Goal: Transaction & Acquisition: Purchase product/service

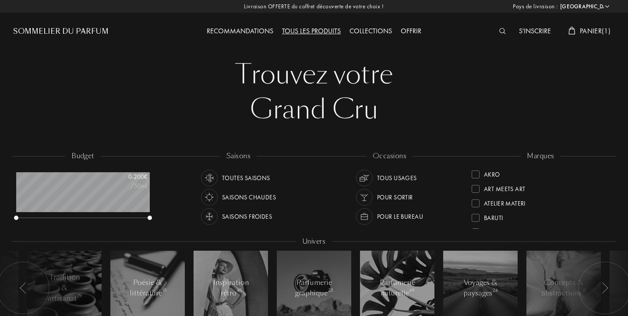
select select "FR"
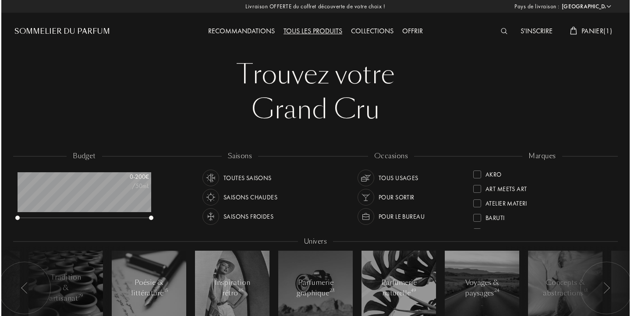
scroll to position [44, 134]
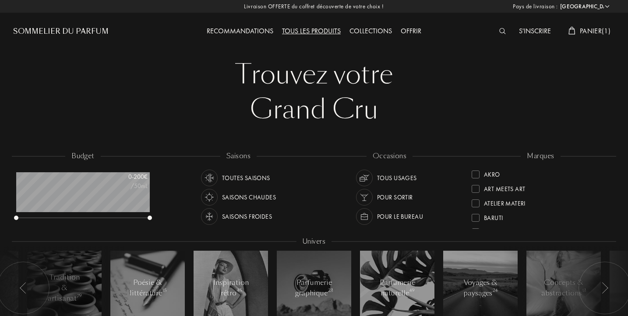
click at [591, 31] on span "Panier ( 1 )" at bounding box center [595, 30] width 31 height 9
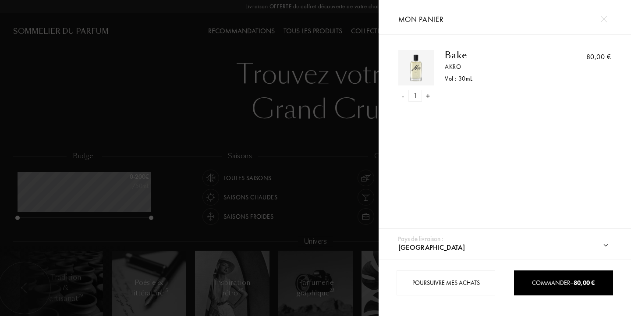
click at [624, 272] on div "Poursuivre mes achats Commander – 80,00 €" at bounding box center [505, 287] width 252 height 57
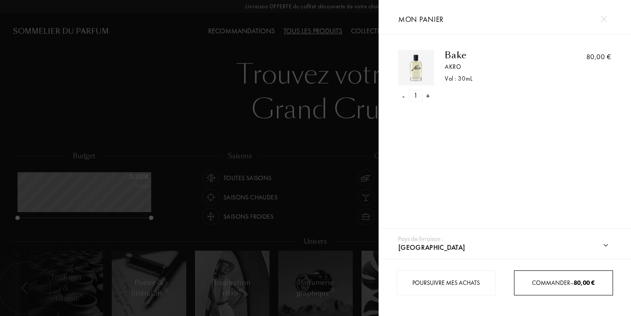
click at [563, 279] on span "Commander – 80,00 €" at bounding box center [563, 283] width 63 height 8
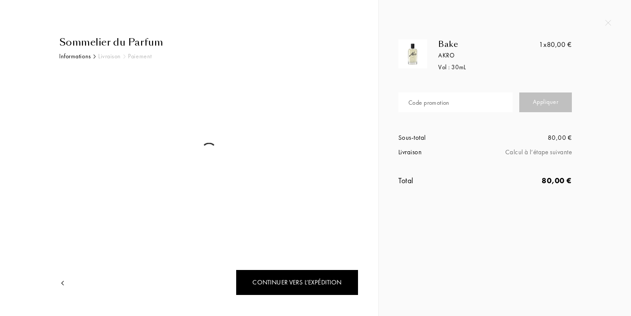
select select "FR"
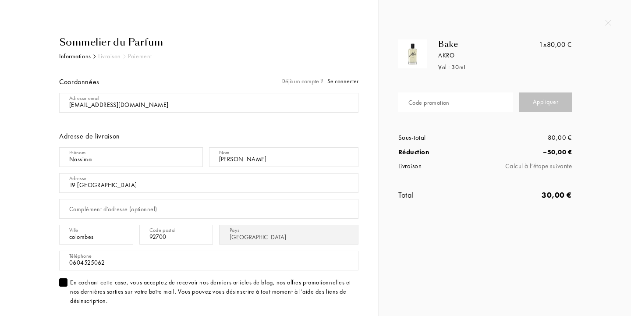
click at [392, 262] on div "Bake Akro Vol : 30 mL 1x 80,00 € Code promotion Appliquer Sous-total 80,00 € Ré…" at bounding box center [505, 158] width 252 height 316
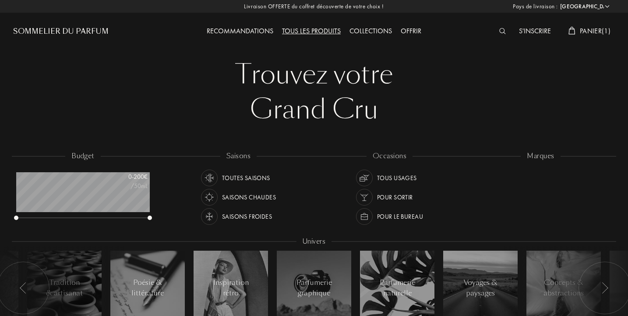
select select "FR"
click at [322, 29] on div "Tous les produits" at bounding box center [311, 31] width 67 height 11
select select "FR"
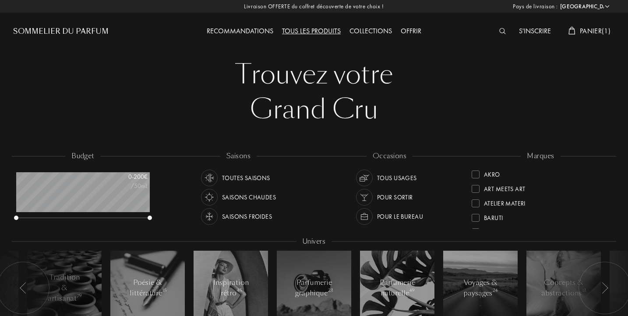
click at [322, 29] on div "Tous les produits" at bounding box center [311, 31] width 67 height 11
select select "FR"
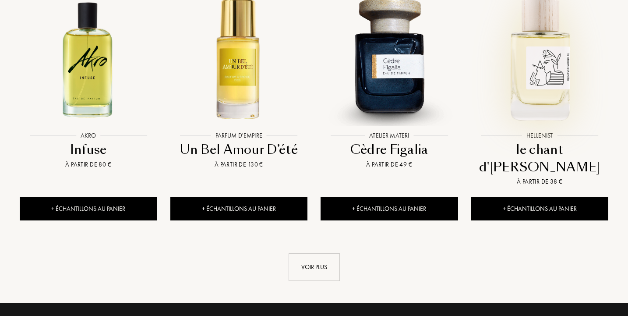
scroll to position [929, 0]
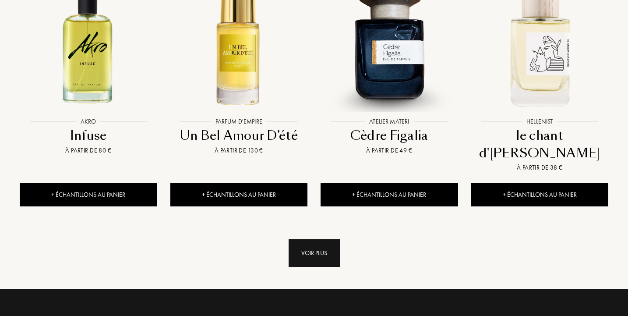
click at [325, 239] on div "Voir plus" at bounding box center [314, 253] width 51 height 28
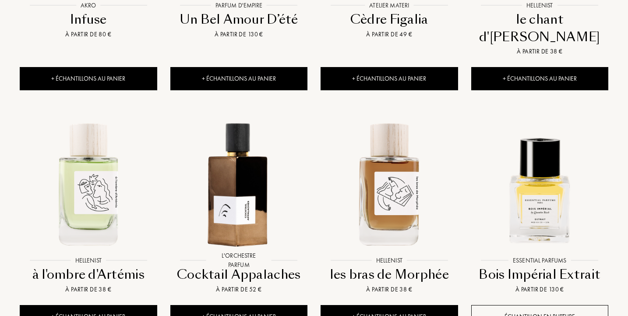
scroll to position [1069, 0]
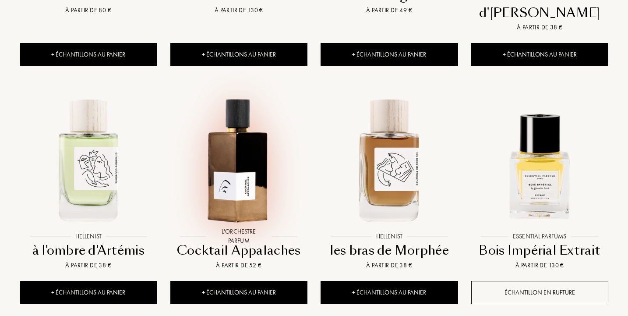
click at [242, 97] on img at bounding box center [238, 158] width 135 height 135
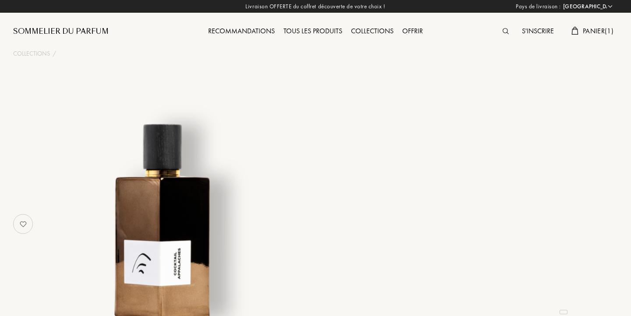
select select "FR"
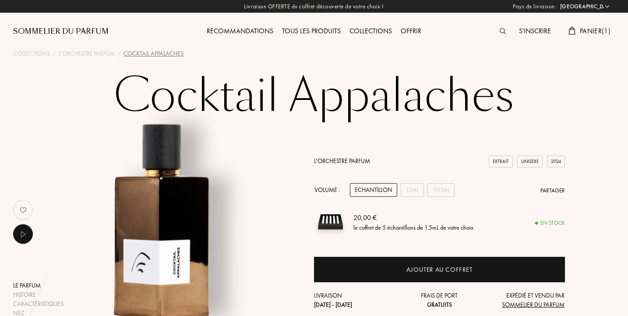
click at [605, 183] on div "Le parfum Histoire Caractéristiques Nez La marque L'Orchestre Parfum Extrait Un…" at bounding box center [314, 223] width 615 height 207
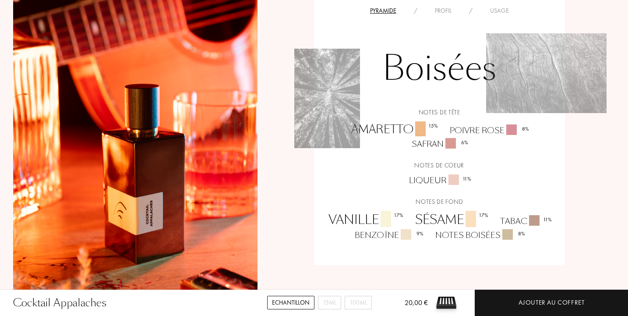
scroll to position [613, 0]
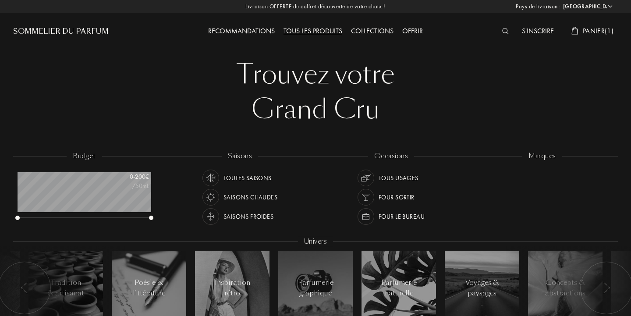
select select "FR"
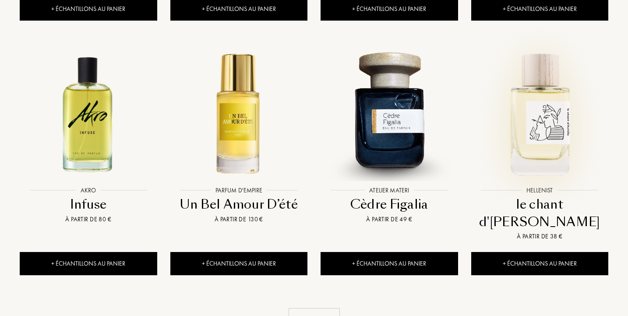
scroll to position [859, 0]
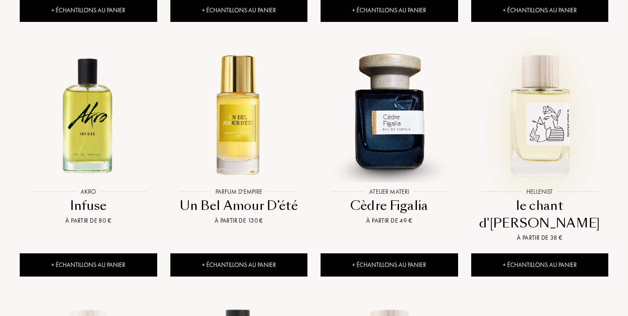
click at [614, 152] on div at bounding box center [540, 122] width 151 height 170
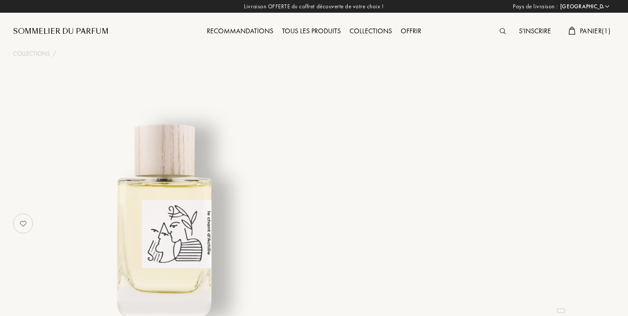
select select "FR"
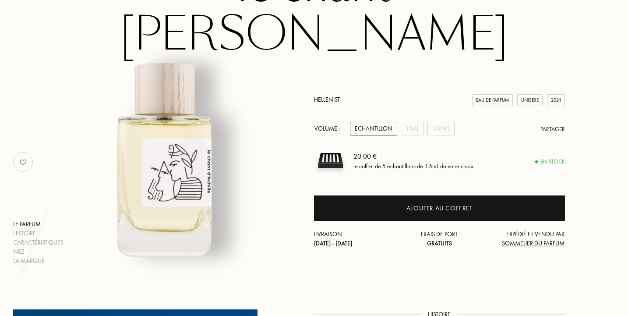
scroll to position [140, 0]
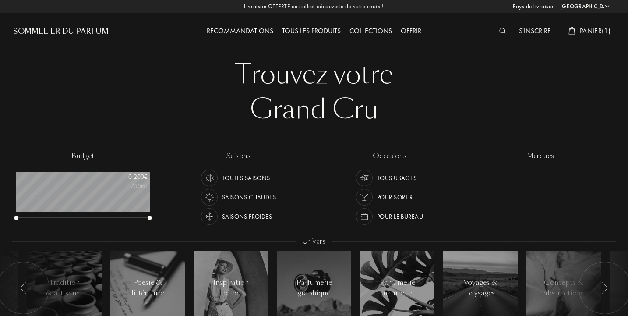
select select "FR"
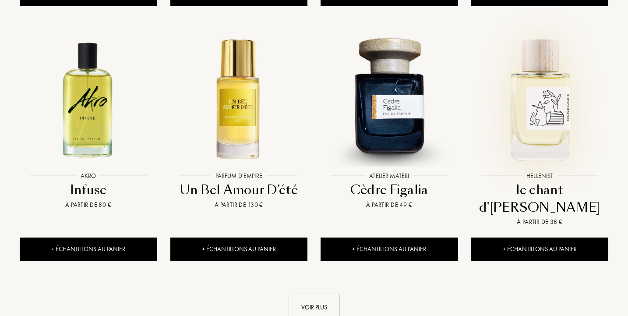
scroll to position [876, 0]
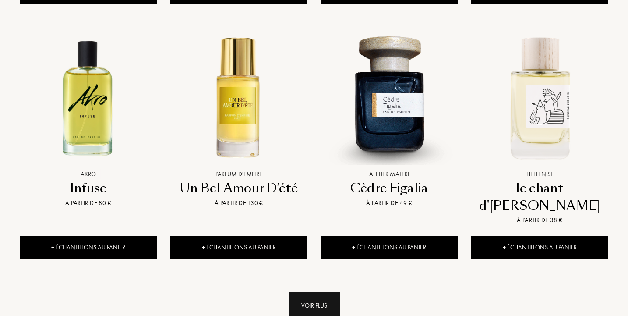
click at [321, 292] on div "Voir plus" at bounding box center [314, 306] width 51 height 28
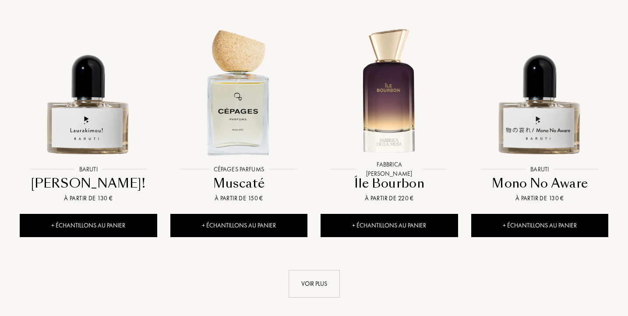
scroll to position [1630, 0]
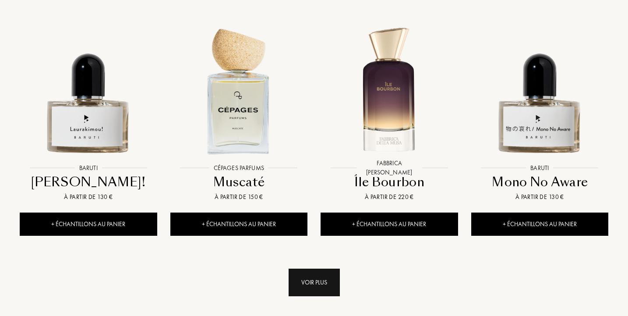
click at [333, 269] on div "Voir plus" at bounding box center [314, 283] width 51 height 28
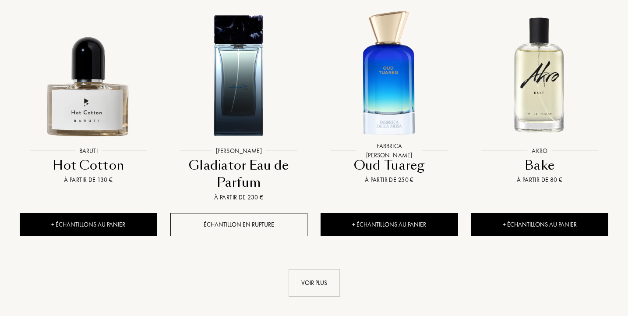
scroll to position [2418, 0]
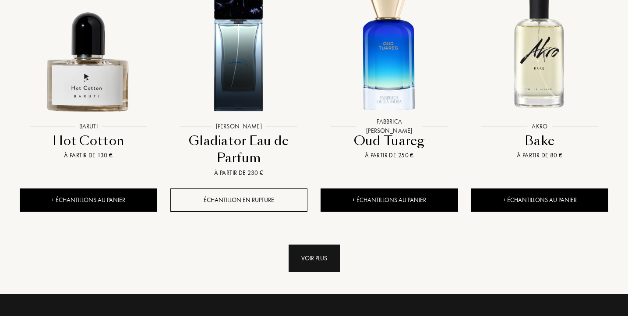
click at [325, 244] on div "Voir plus" at bounding box center [314, 258] width 51 height 28
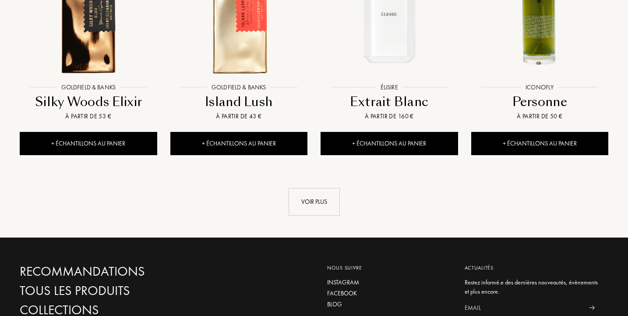
scroll to position [3189, 0]
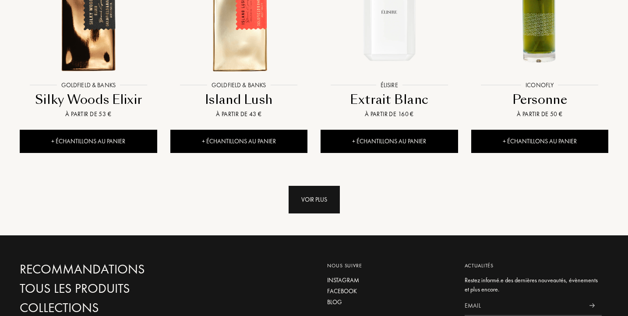
click at [328, 186] on div "Voir plus" at bounding box center [314, 200] width 51 height 28
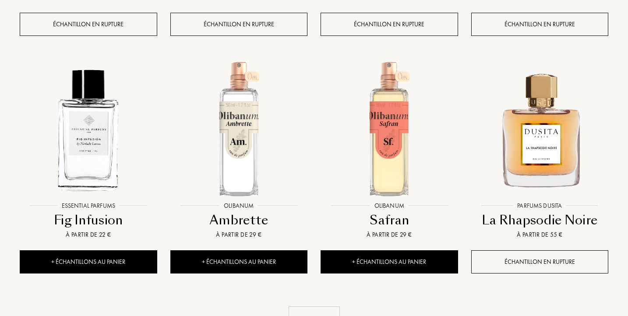
scroll to position [3803, 0]
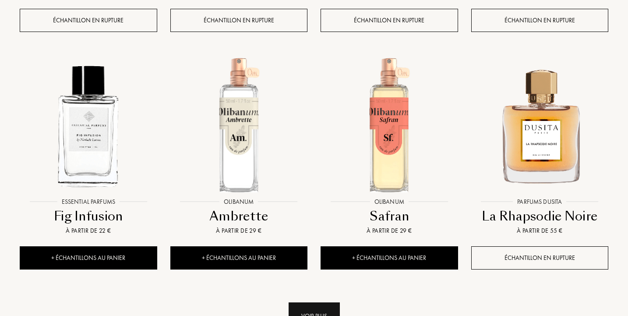
click at [322, 302] on div "Voir plus" at bounding box center [314, 316] width 51 height 28
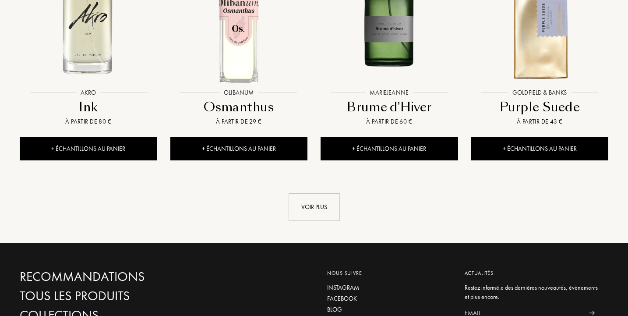
scroll to position [4626, 0]
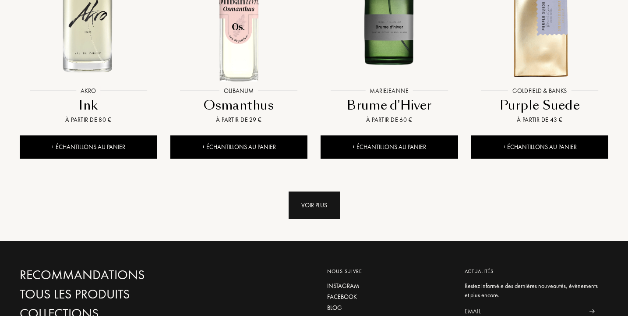
click at [331, 191] on div "Voir plus" at bounding box center [314, 205] width 51 height 28
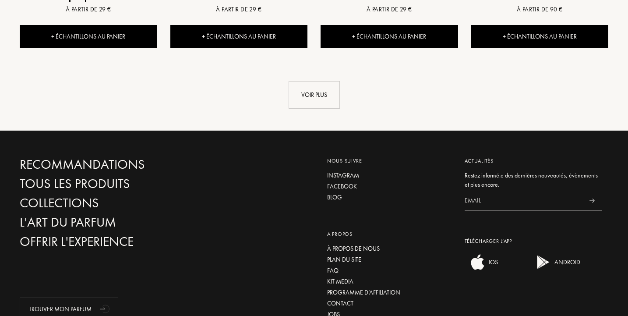
scroll to position [5450, 0]
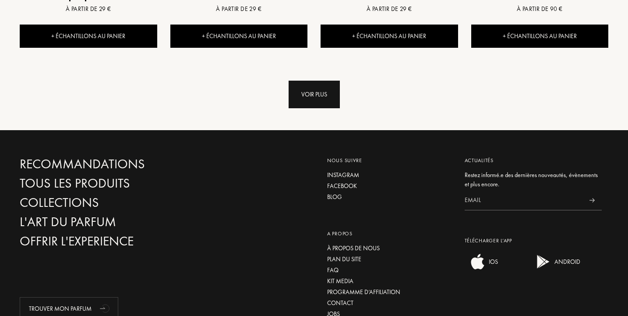
click at [332, 81] on div "Voir plus" at bounding box center [314, 95] width 51 height 28
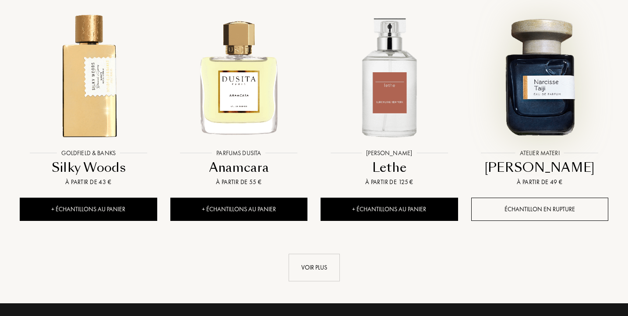
scroll to position [5993, 0]
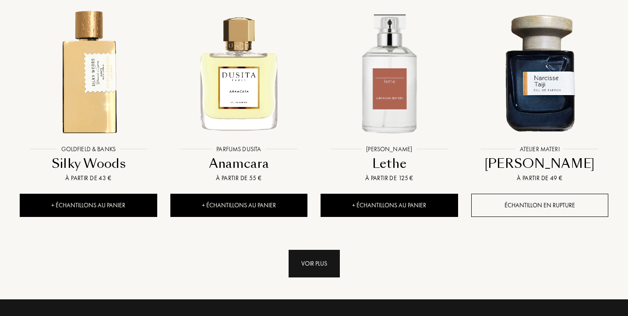
click at [318, 250] on div "Voir plus" at bounding box center [314, 264] width 51 height 28
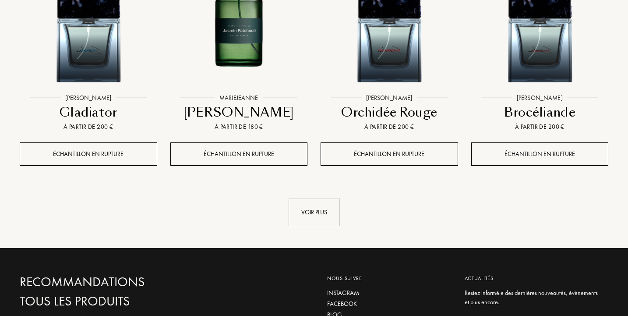
scroll to position [6764, 0]
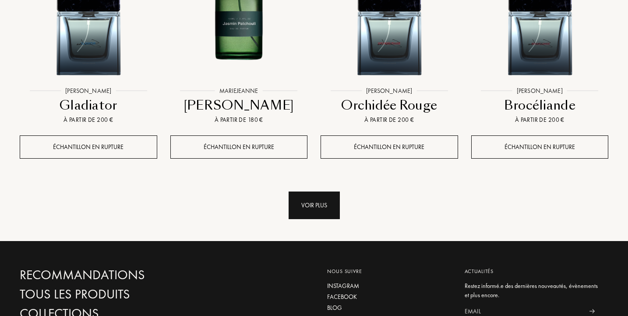
click at [330, 191] on div "Voir plus" at bounding box center [314, 205] width 51 height 28
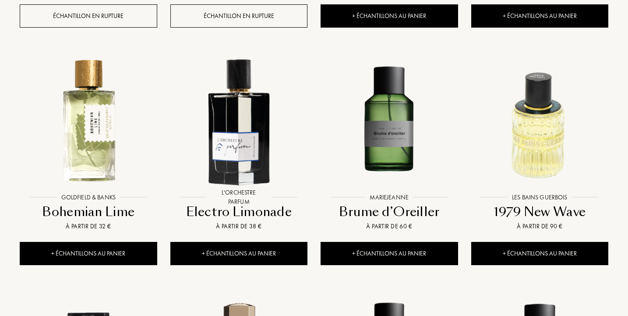
scroll to position [7132, 0]
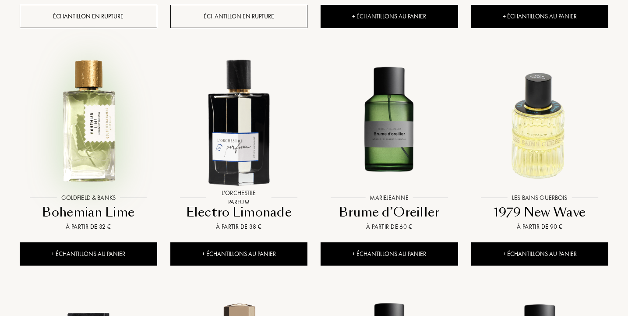
click at [101, 67] on img at bounding box center [88, 120] width 135 height 135
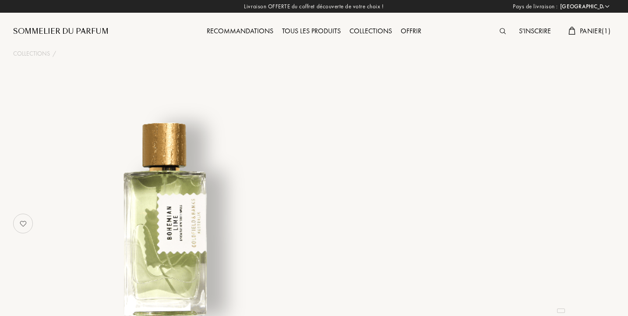
select select "FR"
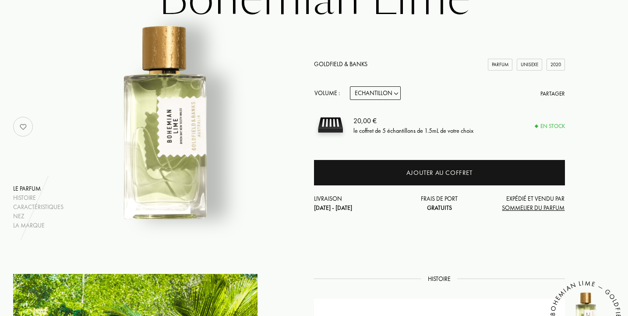
scroll to position [88, 0]
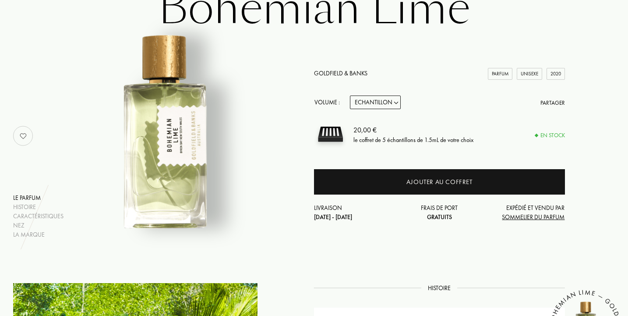
click at [396, 103] on select "Echantillon 10mL 50mL 100mL" at bounding box center [375, 103] width 51 height 14
select select "1"
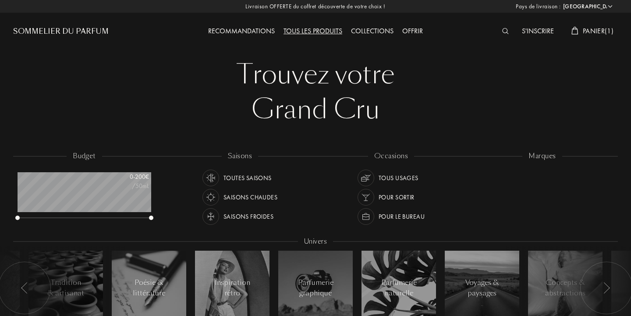
select select "FR"
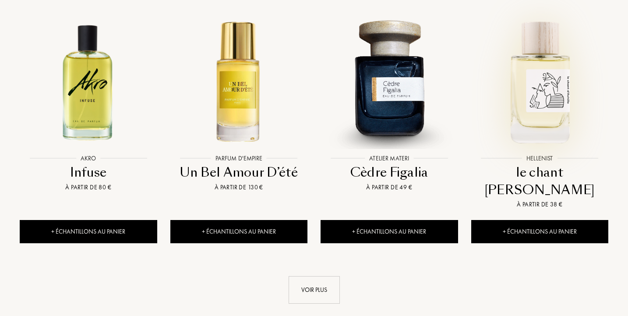
scroll to position [892, 0]
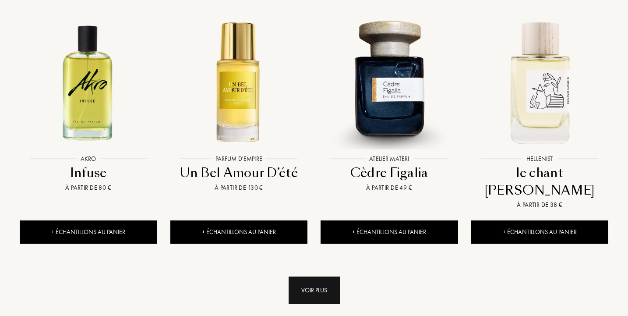
click at [320, 276] on div "Voir plus" at bounding box center [314, 290] width 51 height 28
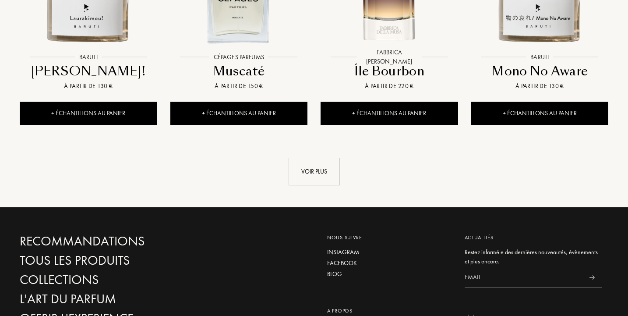
scroll to position [1727, 0]
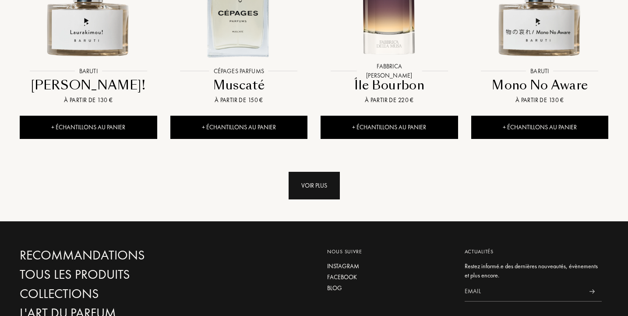
click at [323, 172] on div "Voir plus" at bounding box center [314, 186] width 51 height 28
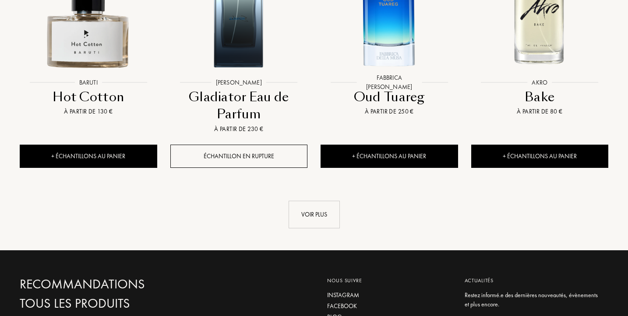
scroll to position [2463, 0]
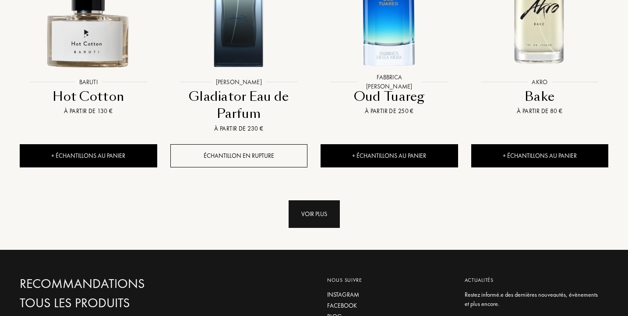
click at [330, 200] on div "Voir plus" at bounding box center [314, 214] width 51 height 28
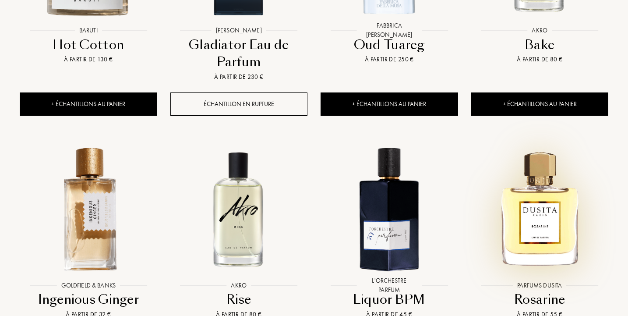
scroll to position [2515, 0]
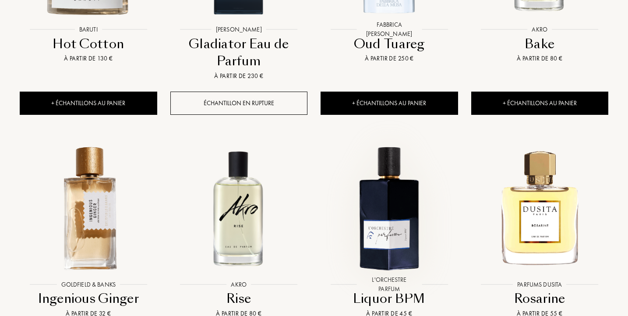
click at [410, 158] on img at bounding box center [389, 207] width 135 height 135
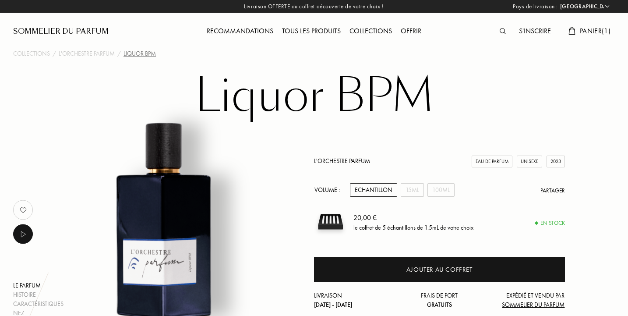
select select "FR"
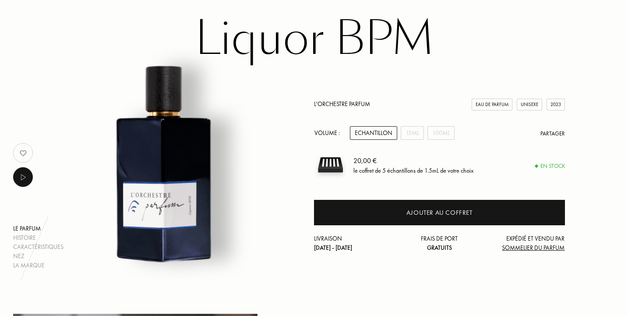
scroll to position [70, 0]
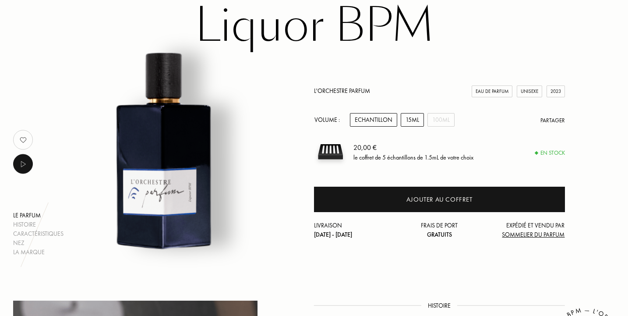
click at [412, 119] on div "15mL" at bounding box center [412, 120] width 23 height 14
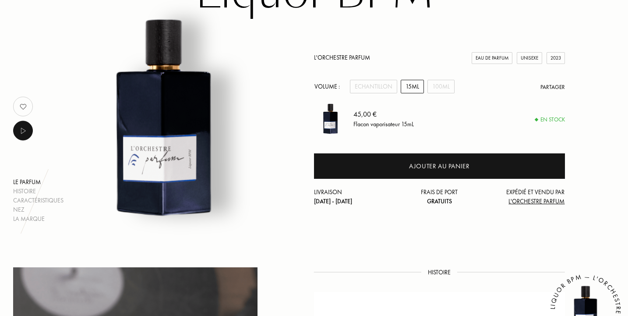
scroll to position [105, 0]
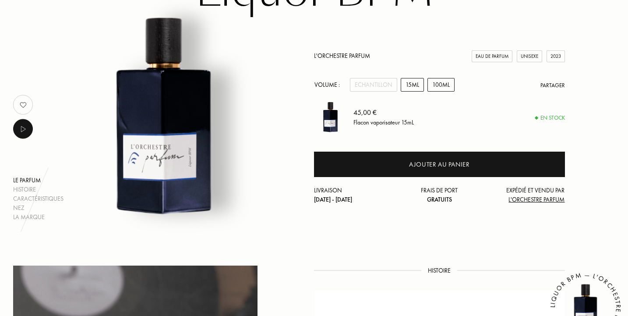
click at [448, 85] on div "100mL" at bounding box center [441, 85] width 27 height 14
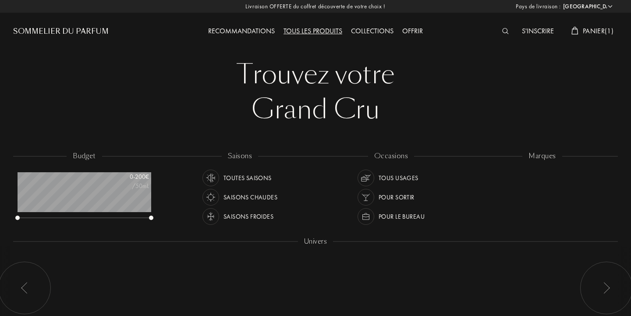
select select "FR"
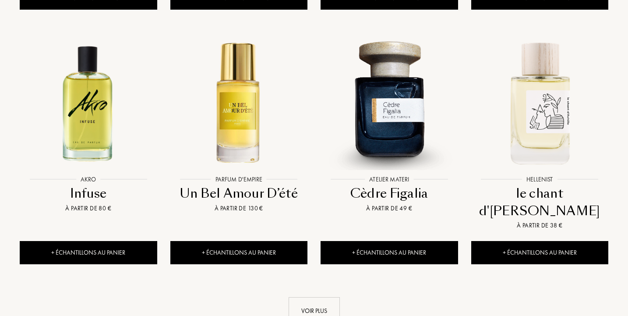
scroll to position [44, 134]
click at [311, 297] on div "Voir plus" at bounding box center [314, 311] width 51 height 28
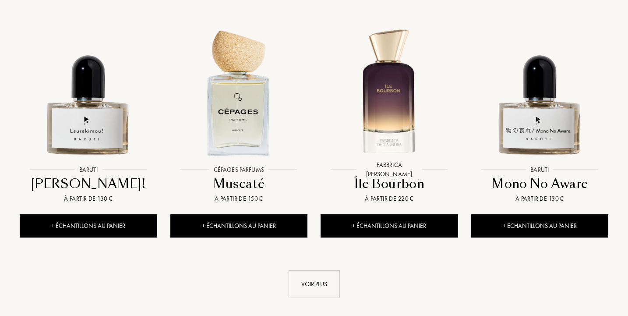
scroll to position [1642, 0]
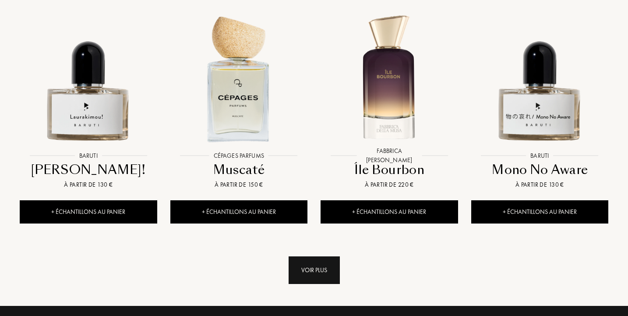
click at [309, 256] on div "Voir plus" at bounding box center [314, 270] width 51 height 28
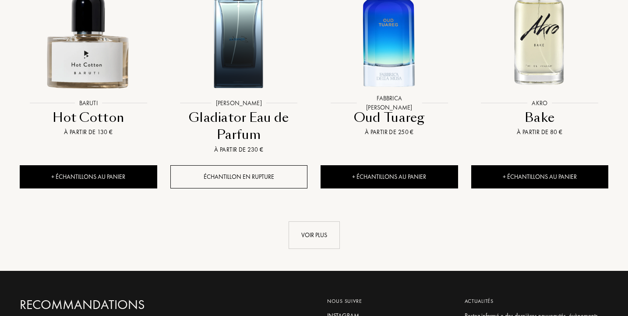
scroll to position [2448, 0]
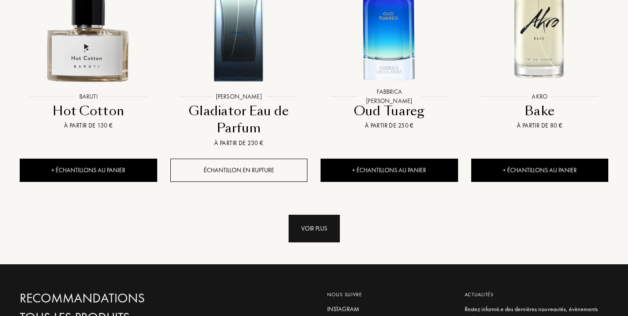
click at [318, 215] on div "Voir plus" at bounding box center [314, 229] width 51 height 28
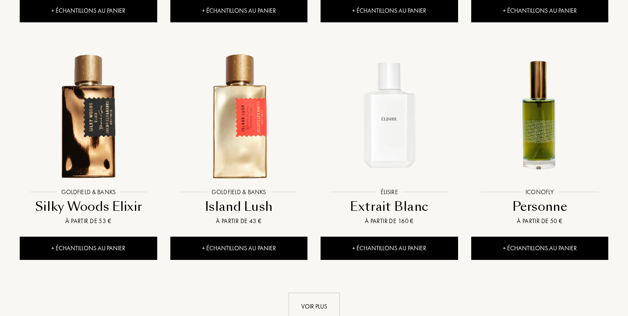
scroll to position [3114, 0]
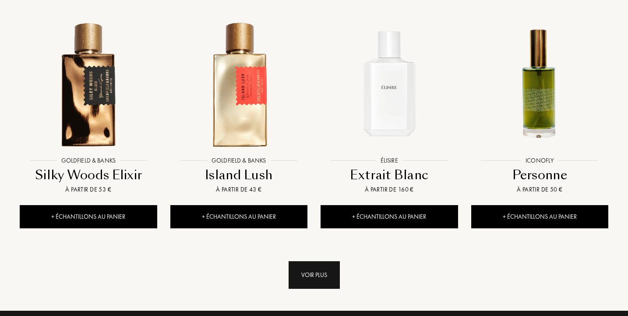
click at [327, 261] on div "Voir plus" at bounding box center [314, 275] width 51 height 28
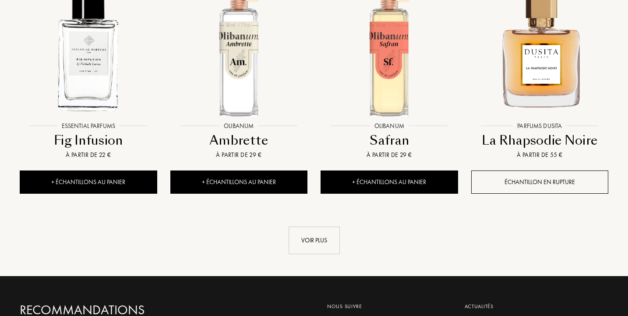
scroll to position [3903, 0]
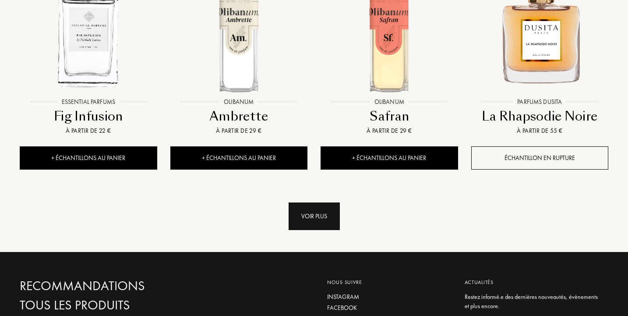
click at [324, 202] on div "Voir plus" at bounding box center [314, 216] width 51 height 28
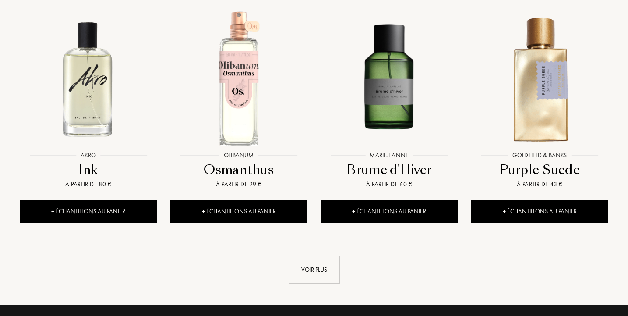
scroll to position [4604, 0]
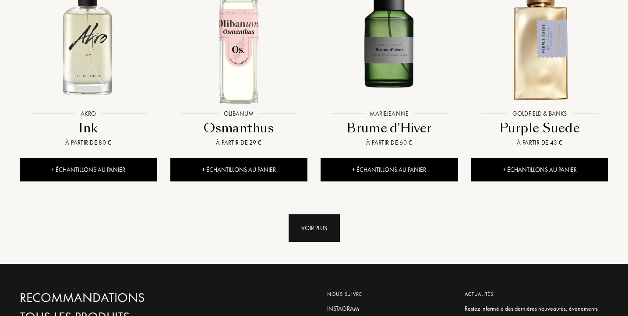
click at [317, 214] on div "Voir plus" at bounding box center [314, 228] width 51 height 28
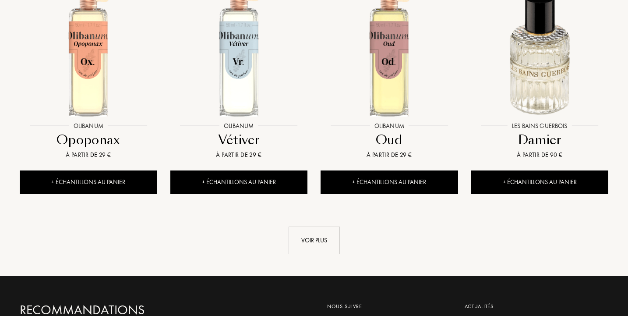
scroll to position [5322, 0]
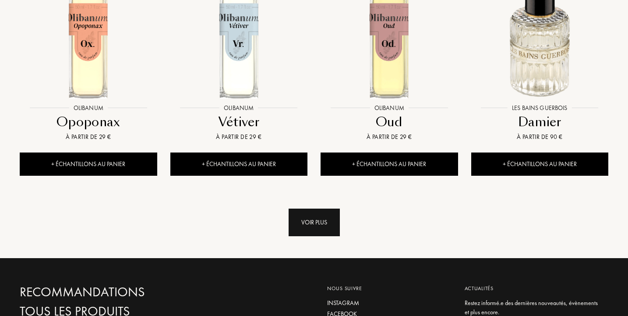
click at [313, 209] on div "Voir plus" at bounding box center [314, 223] width 51 height 28
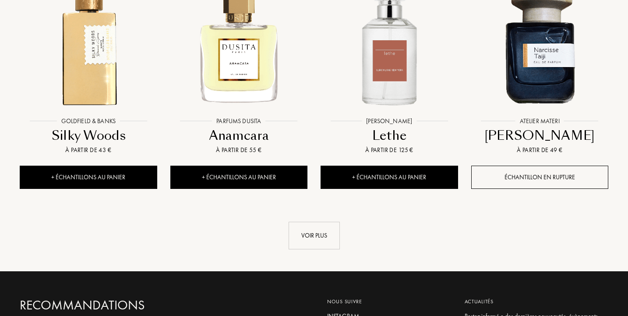
scroll to position [6023, 0]
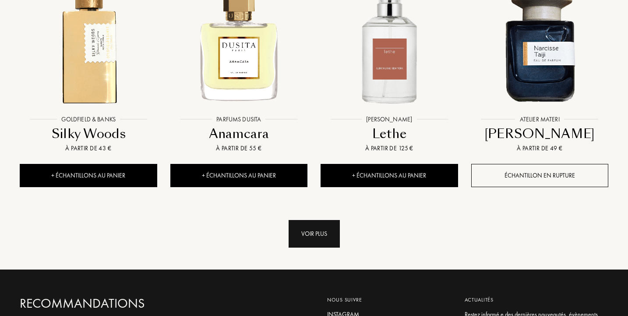
click at [329, 220] on div "Voir plus" at bounding box center [314, 234] width 51 height 28
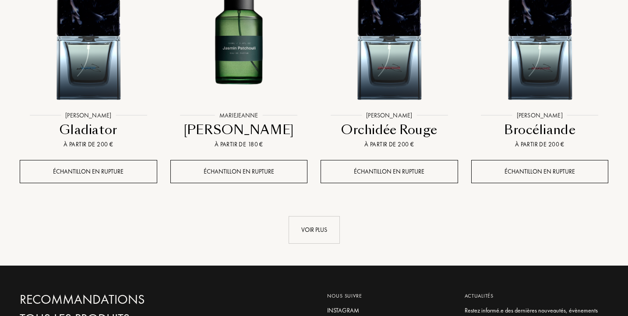
scroll to position [6741, 0]
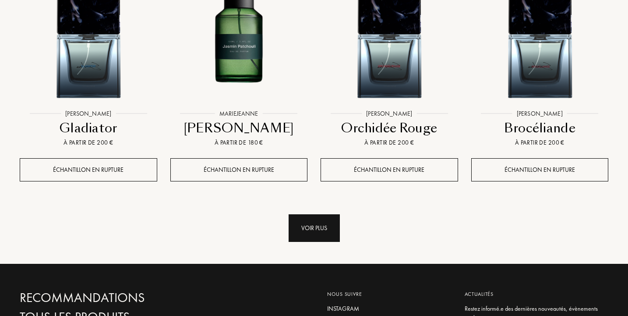
click at [313, 214] on div "Voir plus" at bounding box center [314, 228] width 51 height 28
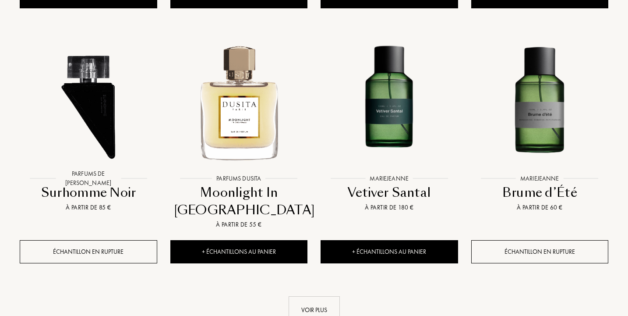
scroll to position [7390, 0]
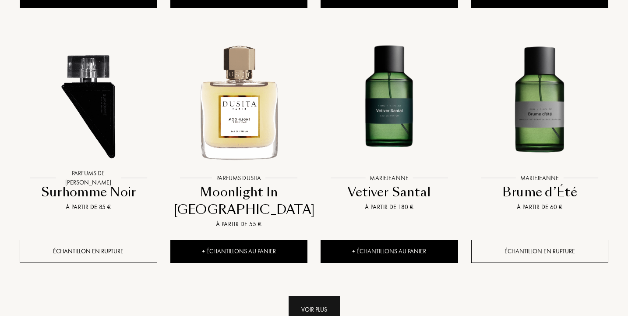
click at [323, 296] on div "Voir plus" at bounding box center [314, 310] width 51 height 28
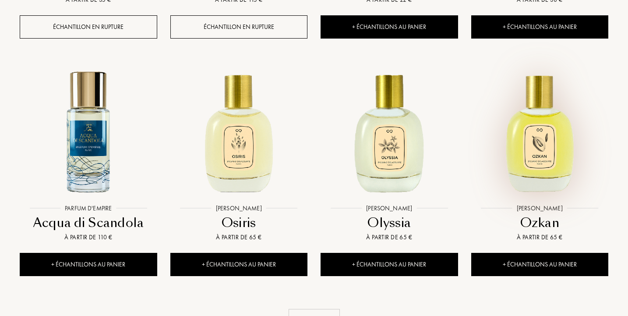
scroll to position [8108, 0]
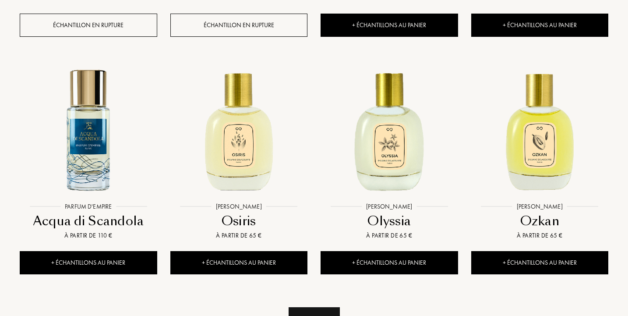
click at [331, 307] on div "Voir plus" at bounding box center [314, 321] width 51 height 28
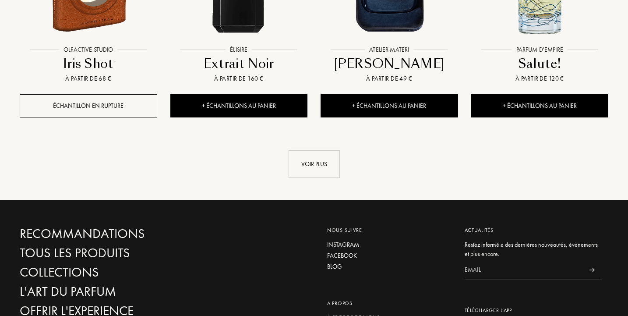
scroll to position [8984, 0]
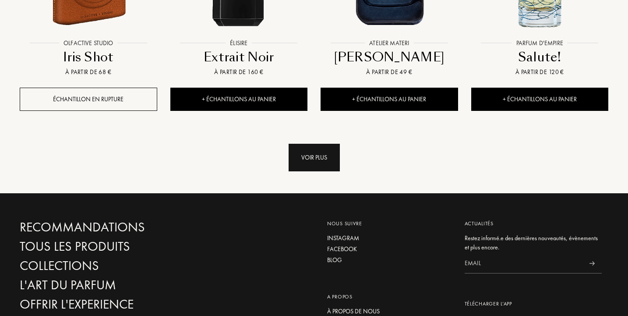
click at [328, 144] on div "Voir plus" at bounding box center [314, 158] width 51 height 28
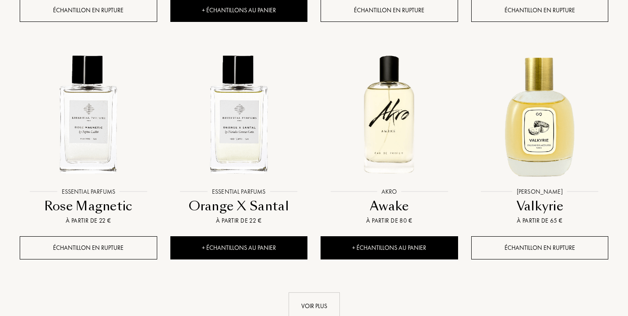
scroll to position [9580, 0]
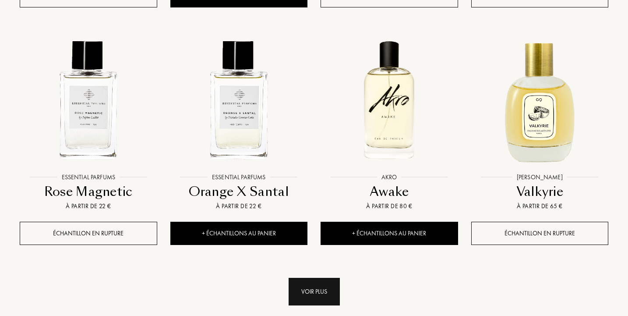
click at [312, 278] on div "Voir plus" at bounding box center [314, 292] width 51 height 28
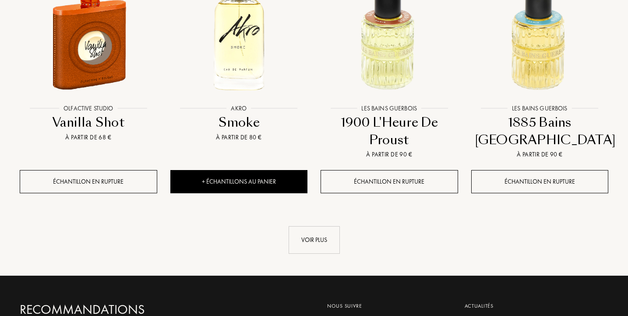
scroll to position [10369, 0]
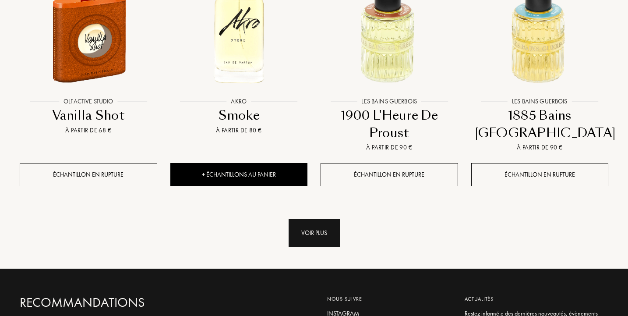
click at [323, 219] on div "Voir plus" at bounding box center [314, 233] width 51 height 28
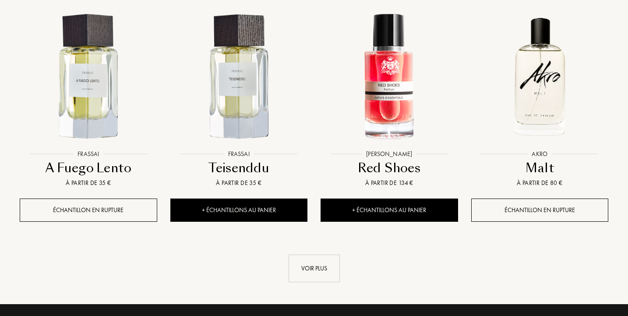
scroll to position [11087, 0]
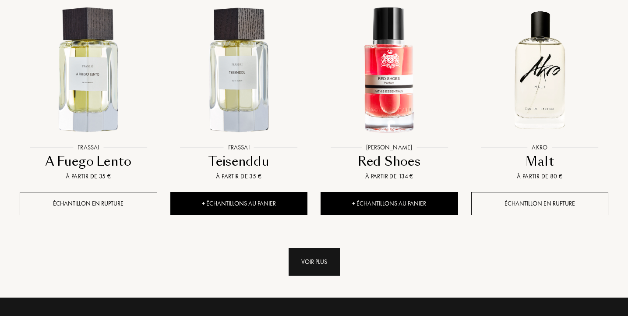
click at [315, 248] on div "Voir plus" at bounding box center [314, 262] width 51 height 28
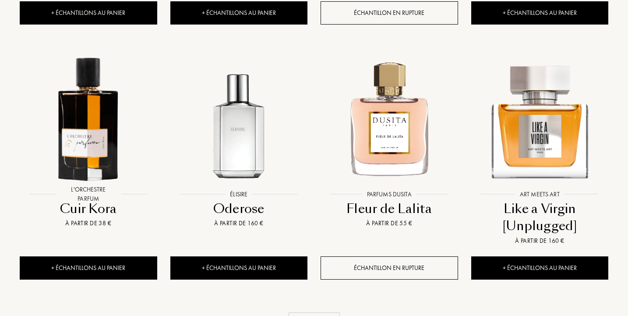
scroll to position [11753, 0]
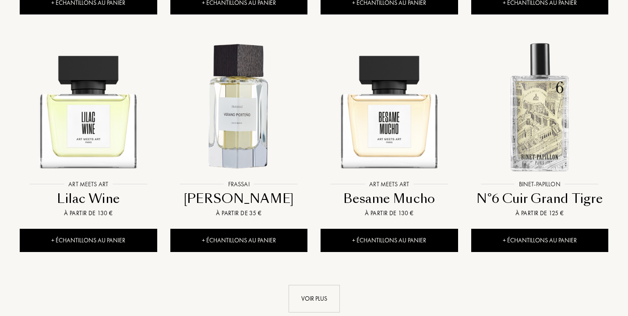
scroll to position [12524, 0]
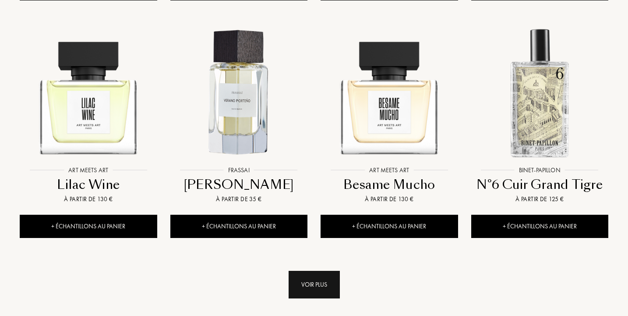
click at [308, 271] on div "Voir plus" at bounding box center [314, 285] width 51 height 28
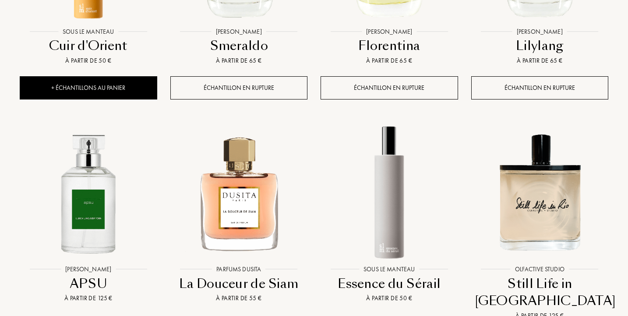
scroll to position [13173, 0]
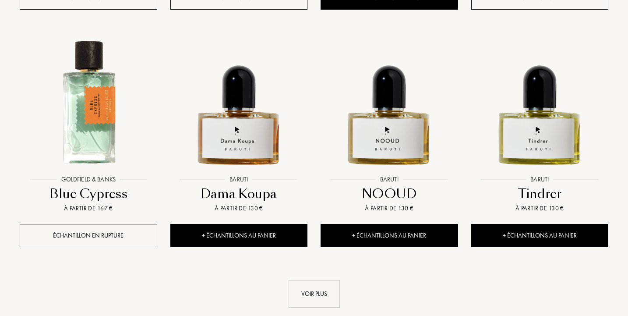
scroll to position [13979, 0]
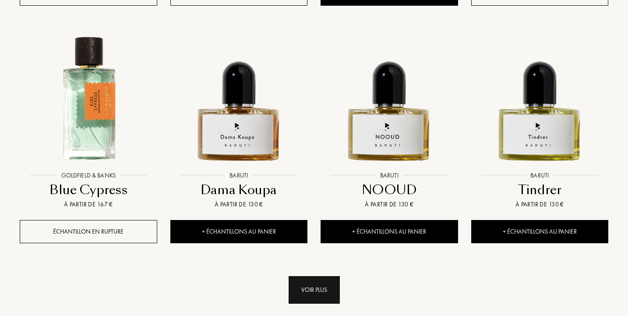
click at [332, 276] on div "Voir plus" at bounding box center [314, 290] width 51 height 28
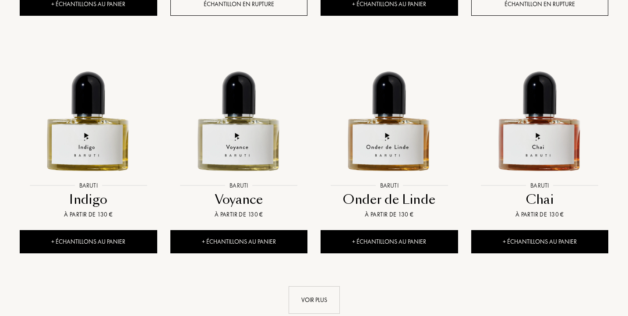
scroll to position [14680, 0]
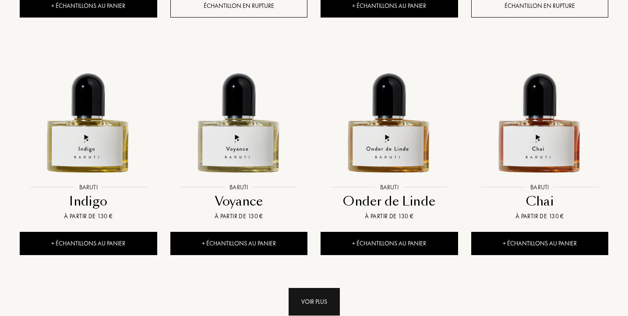
click at [315, 288] on div "Voir plus" at bounding box center [314, 302] width 51 height 28
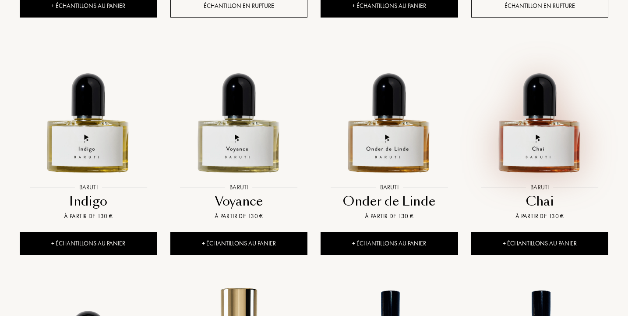
click at [546, 42] on img at bounding box center [539, 109] width 135 height 135
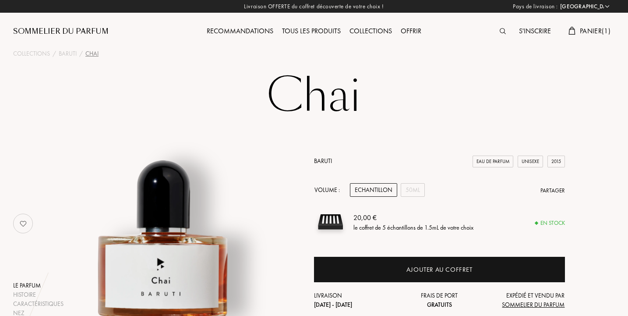
select select "FR"
click at [414, 188] on div "50mL" at bounding box center [413, 190] width 24 height 14
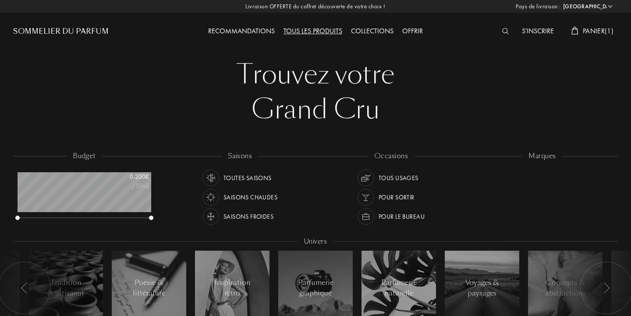
select select "FR"
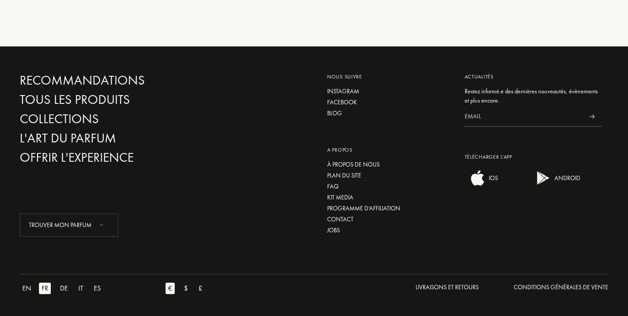
scroll to position [44, 134]
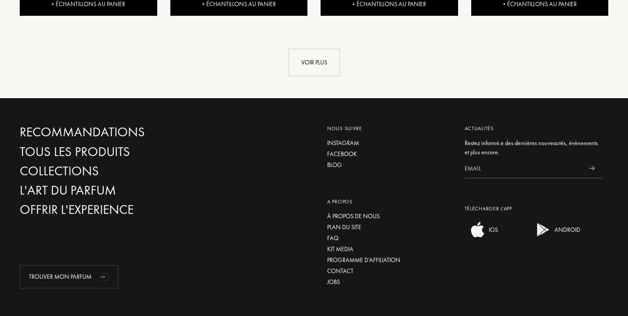
click at [602, 49] on link "Voir plus" at bounding box center [314, 63] width 589 height 28
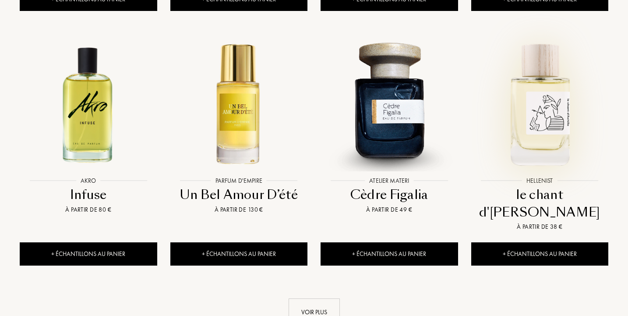
scroll to position [856, 0]
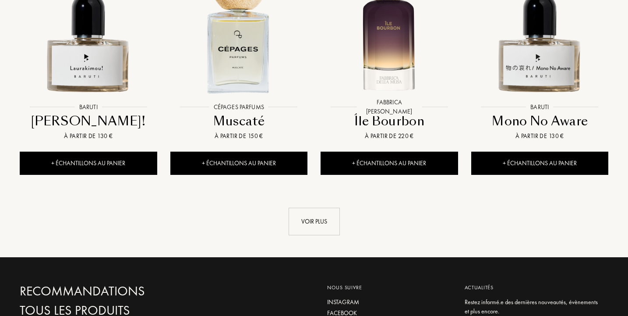
scroll to position [1698, 0]
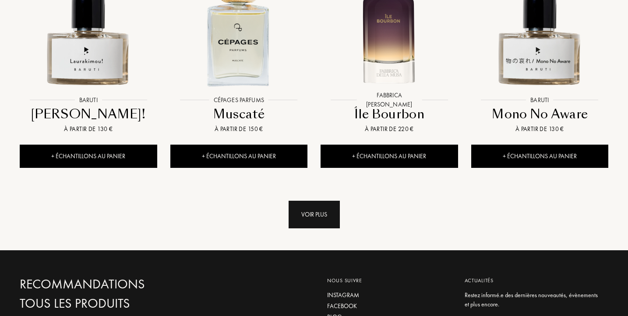
click at [324, 201] on div "Voir plus" at bounding box center [314, 215] width 51 height 28
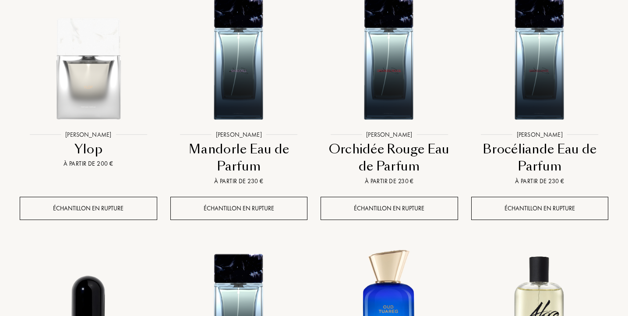
scroll to position [2384, 0]
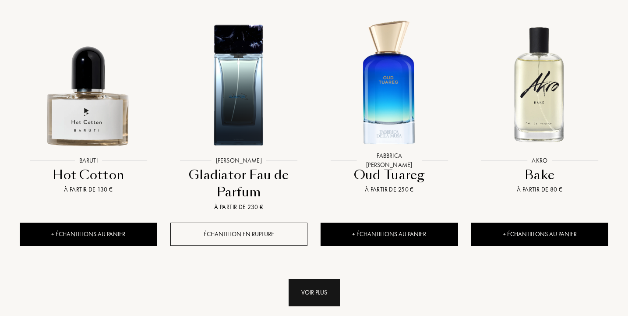
click at [312, 279] on div "Voir plus" at bounding box center [314, 293] width 51 height 28
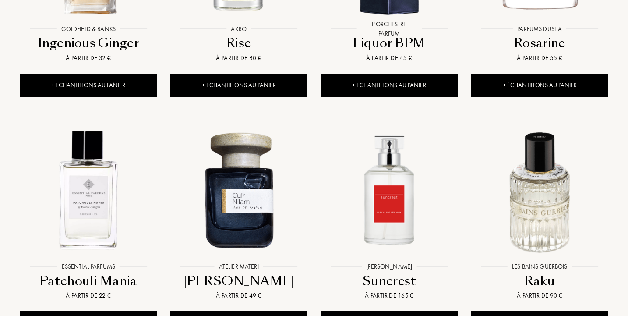
scroll to position [3125, 0]
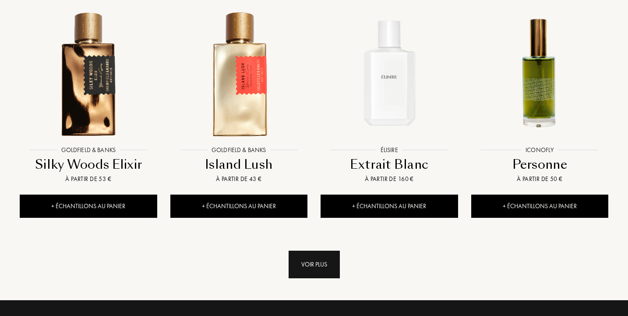
click at [311, 251] on div "Voir plus" at bounding box center [314, 265] width 51 height 28
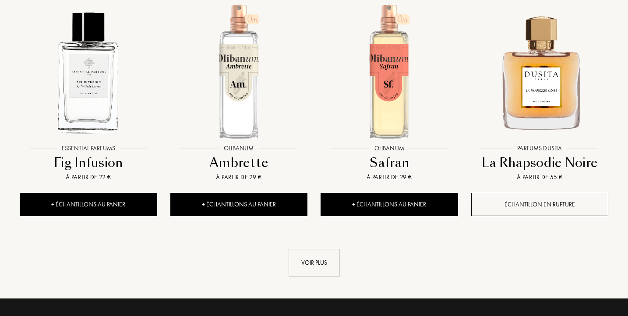
scroll to position [3871, 0]
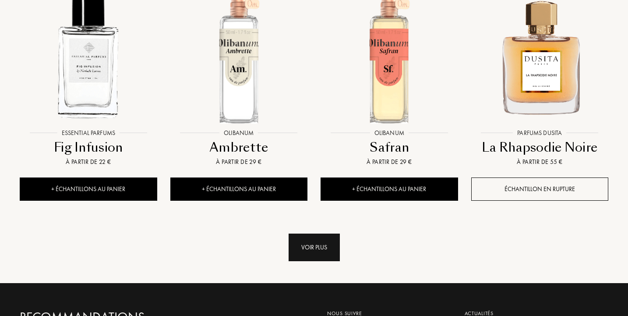
click at [333, 234] on div "Voir plus" at bounding box center [314, 248] width 51 height 28
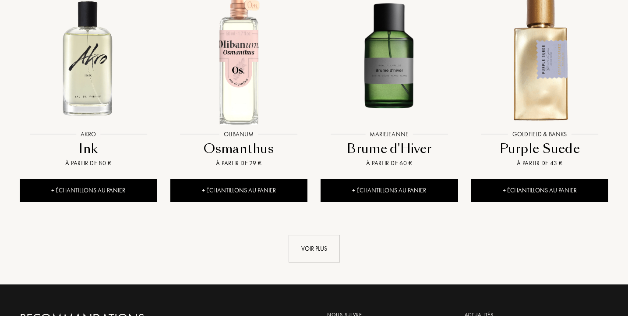
scroll to position [4590, 0]
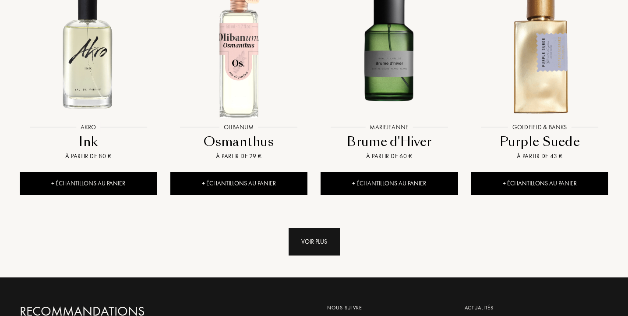
click at [319, 228] on div "Voir plus" at bounding box center [314, 242] width 51 height 28
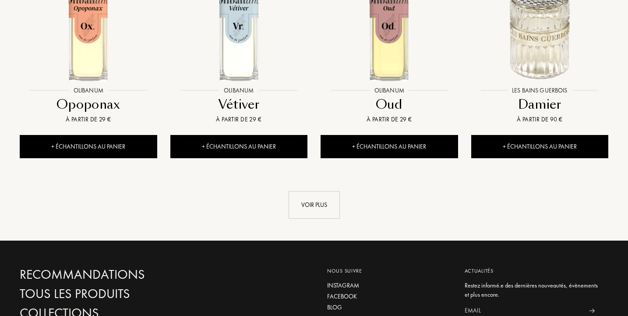
scroll to position [5343, 0]
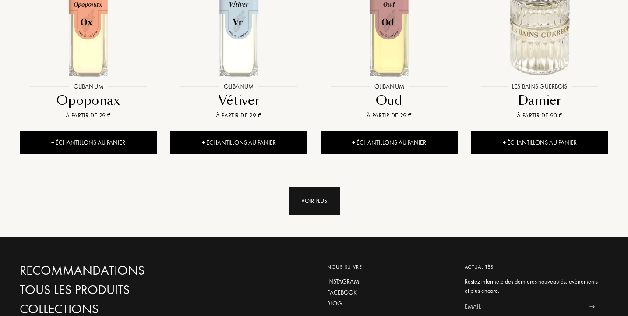
click at [312, 187] on div "Voir plus" at bounding box center [314, 201] width 51 height 28
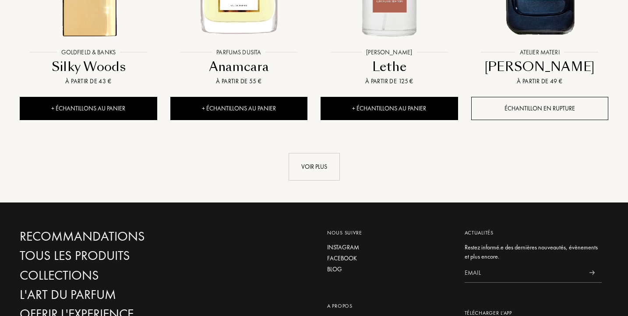
scroll to position [6115, 0]
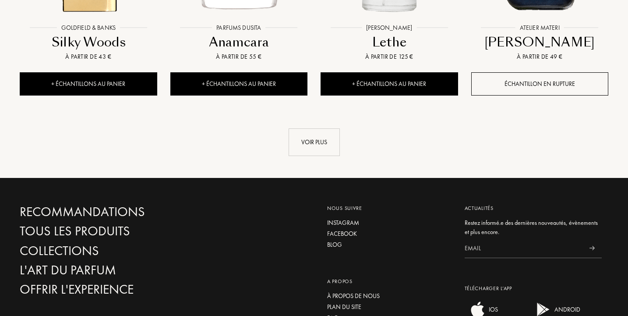
click at [342, 128] on link "Voir plus" at bounding box center [314, 142] width 589 height 28
click at [329, 128] on div "Voir plus" at bounding box center [314, 142] width 51 height 28
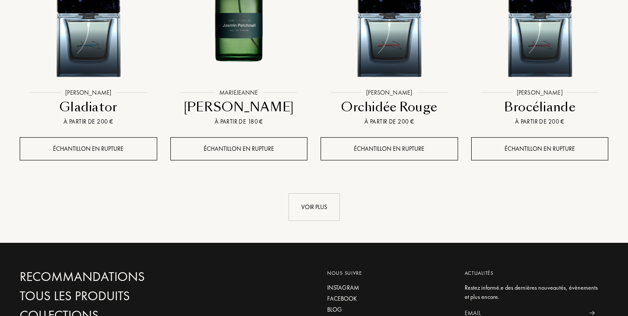
scroll to position [6763, 0]
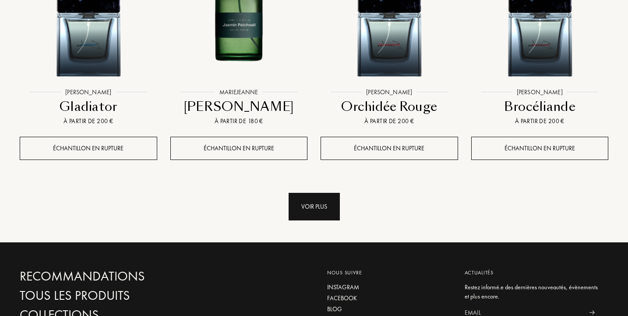
click at [313, 193] on div "Voir plus" at bounding box center [314, 207] width 51 height 28
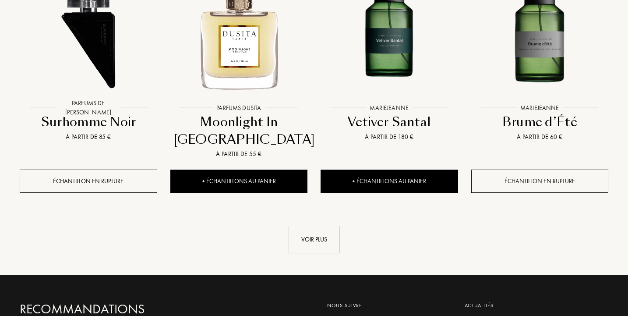
scroll to position [7464, 0]
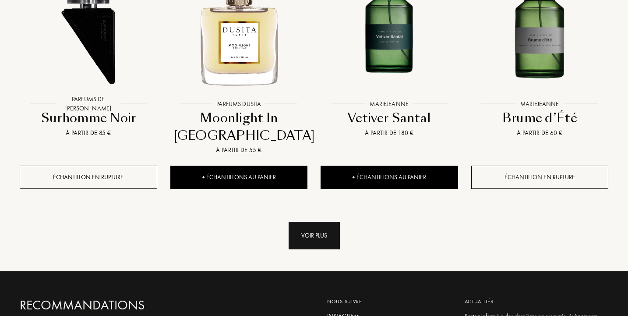
click at [305, 222] on div "Voir plus" at bounding box center [314, 236] width 51 height 28
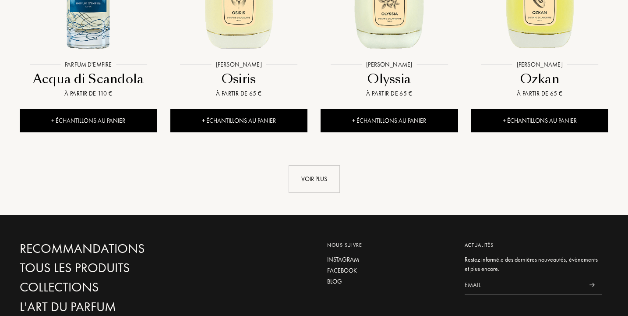
scroll to position [8252, 0]
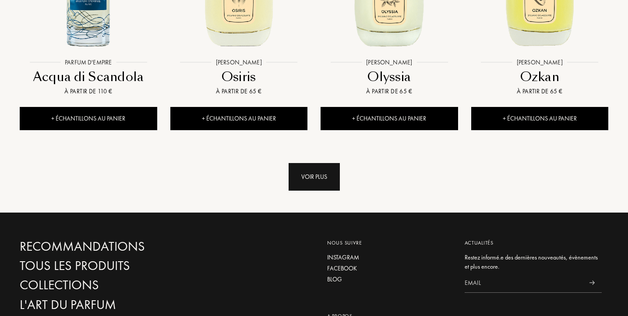
click at [299, 163] on div "Voir plus" at bounding box center [314, 177] width 51 height 28
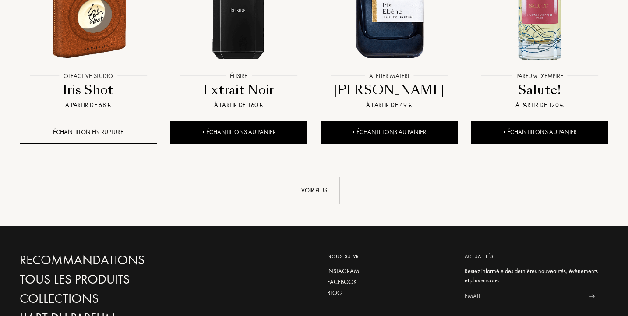
scroll to position [8953, 0]
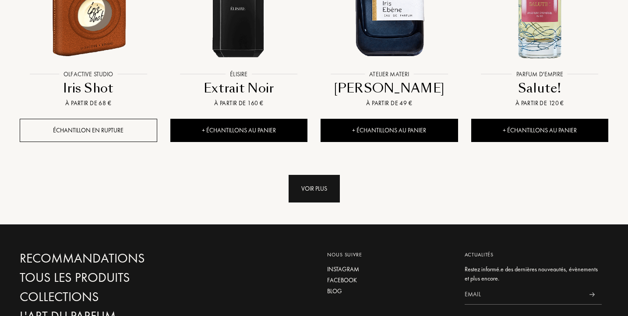
click at [304, 175] on div "Voir plus" at bounding box center [314, 189] width 51 height 28
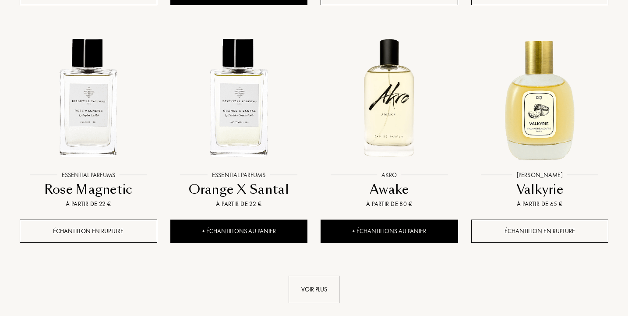
scroll to position [9584, 0]
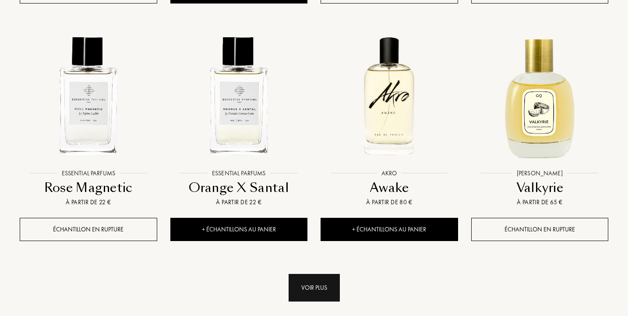
click at [324, 274] on div "Voir plus" at bounding box center [314, 288] width 51 height 28
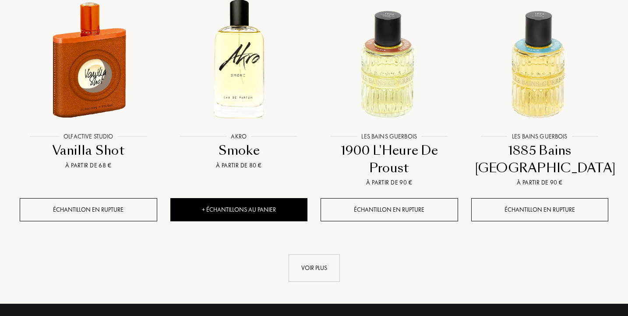
scroll to position [10338, 0]
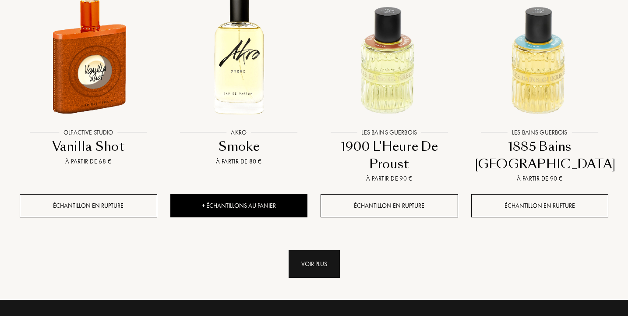
click at [321, 250] on div "Voir plus" at bounding box center [314, 264] width 51 height 28
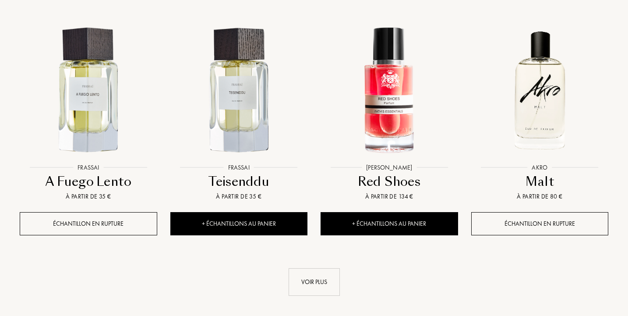
scroll to position [11091, 0]
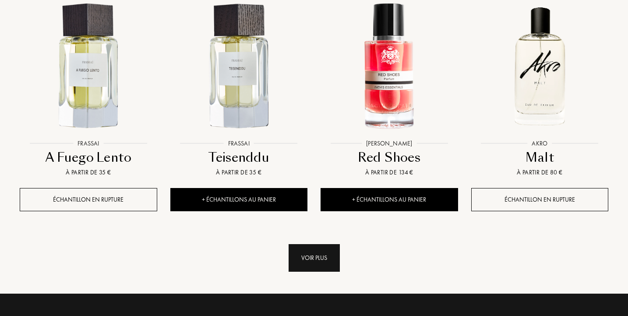
click at [300, 244] on div "Voir plus" at bounding box center [314, 258] width 51 height 28
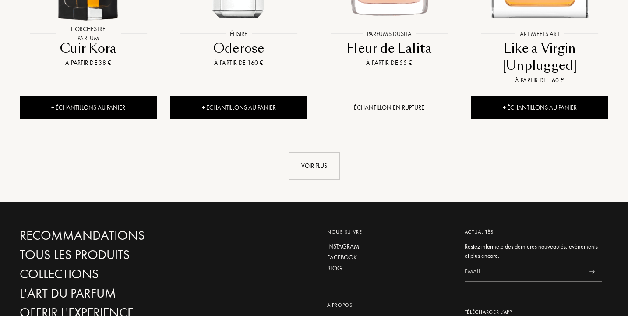
scroll to position [11915, 0]
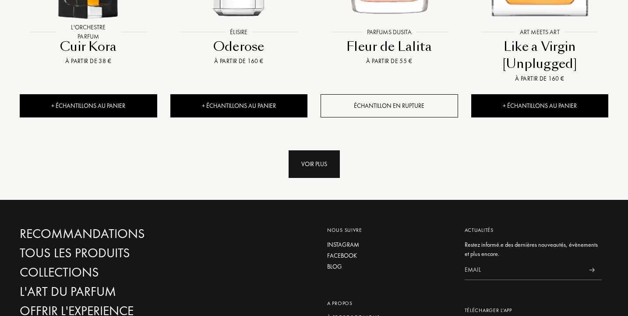
click at [330, 150] on div "Voir plus" at bounding box center [314, 164] width 51 height 28
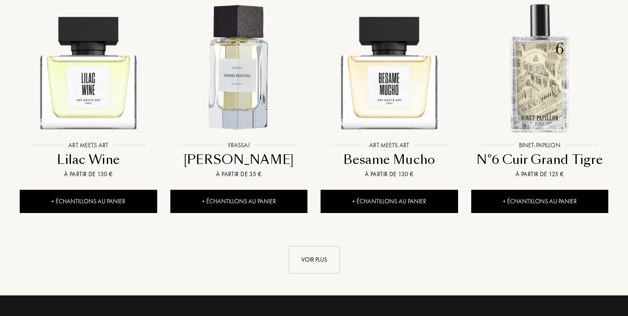
scroll to position [12581, 0]
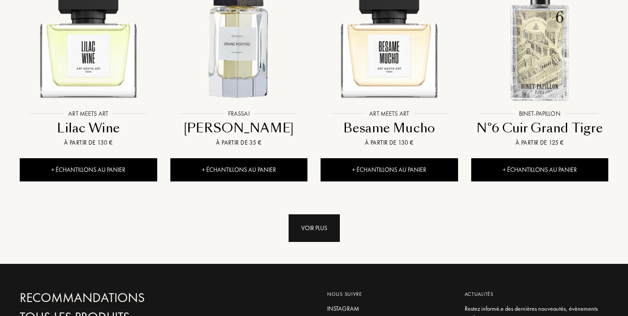
click at [316, 214] on div "Voir plus" at bounding box center [314, 228] width 51 height 28
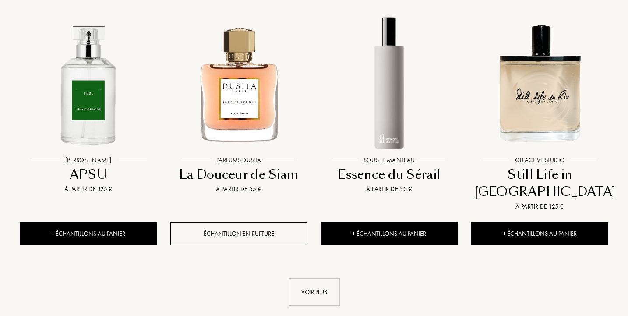
scroll to position [13282, 0]
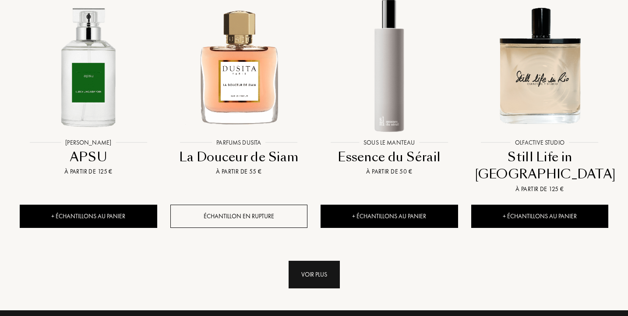
click at [296, 261] on div "Voir plus" at bounding box center [314, 275] width 51 height 28
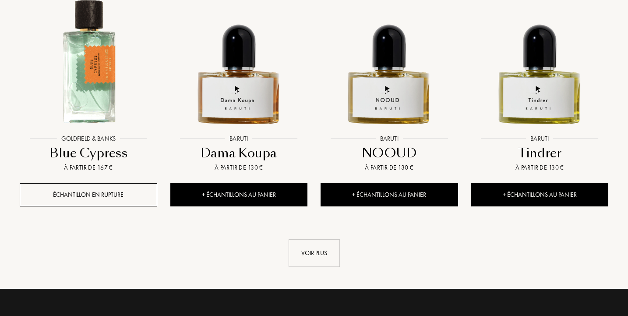
scroll to position [14018, 0]
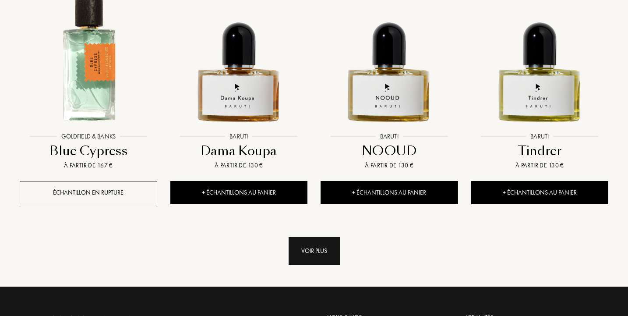
click at [312, 237] on div "Voir plus" at bounding box center [314, 251] width 51 height 28
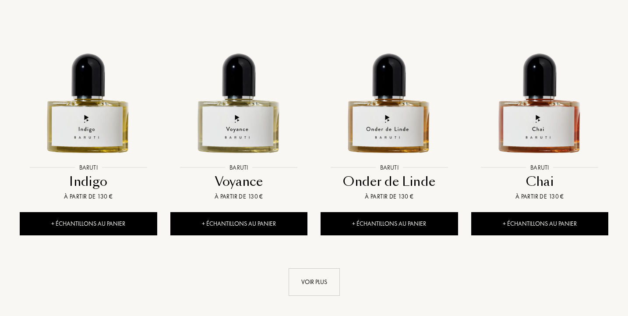
scroll to position [14701, 0]
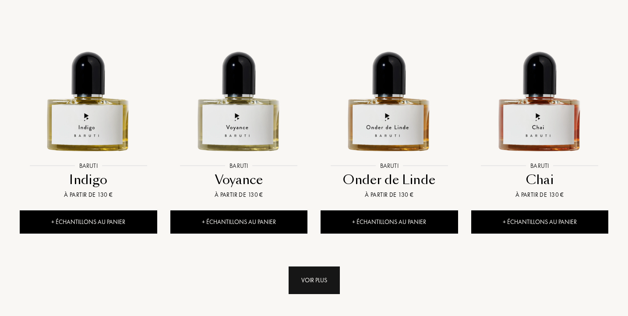
click at [327, 266] on div "Voir plus" at bounding box center [314, 280] width 51 height 28
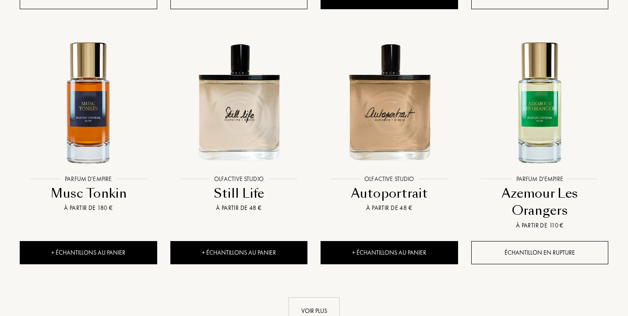
scroll to position [15420, 0]
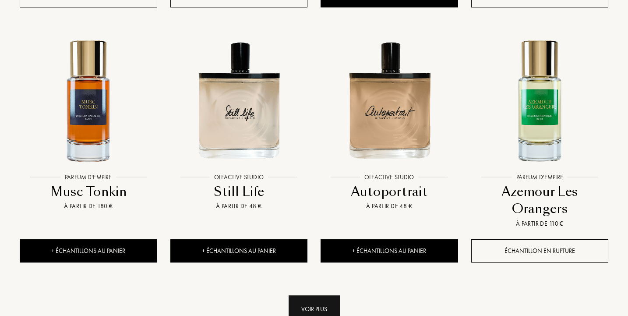
click at [320, 295] on div "Voir plus" at bounding box center [314, 309] width 51 height 28
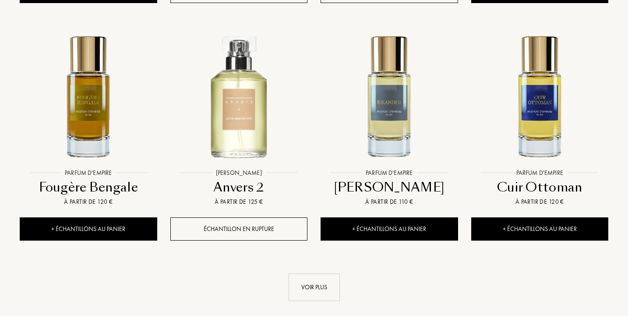
scroll to position [16156, 0]
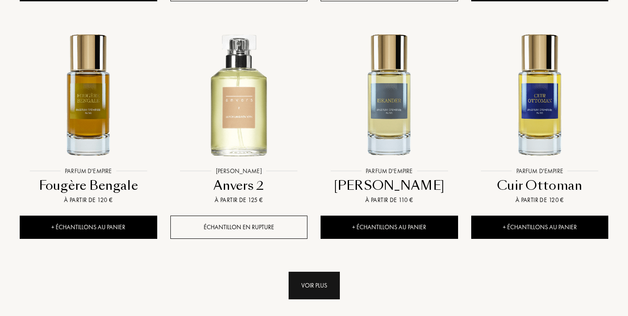
click at [315, 272] on div "Voir plus" at bounding box center [314, 286] width 51 height 28
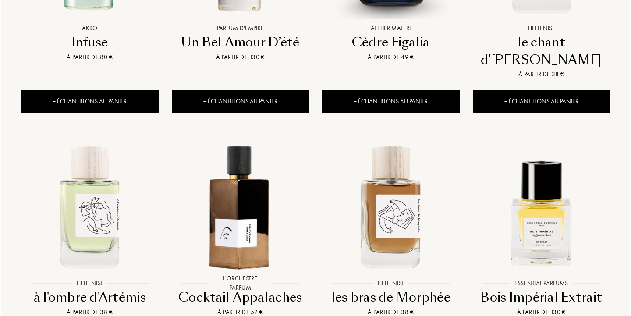
scroll to position [0, 0]
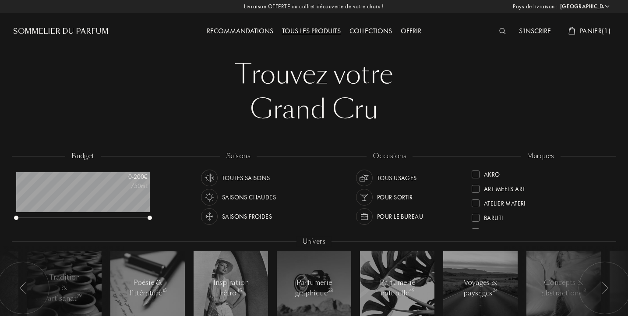
click at [588, 29] on span "Panier ( 1 )" at bounding box center [595, 30] width 31 height 9
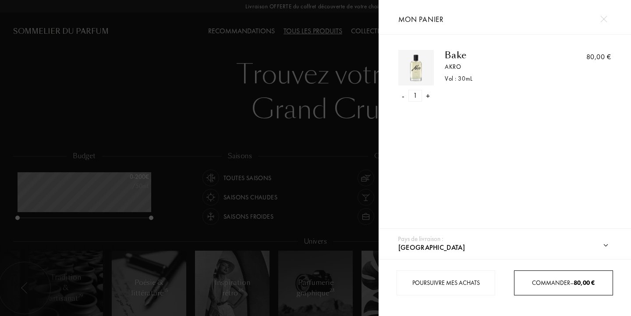
click at [538, 282] on span "Commander – 80,00 €" at bounding box center [563, 283] width 63 height 8
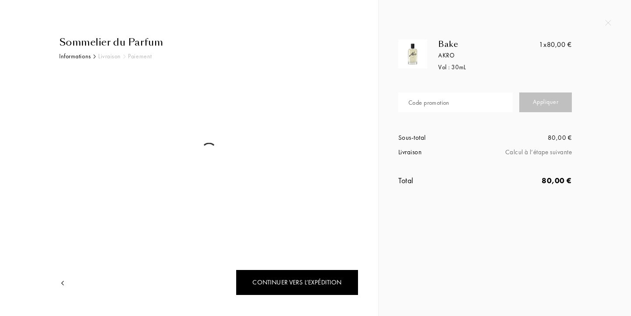
select select "FR"
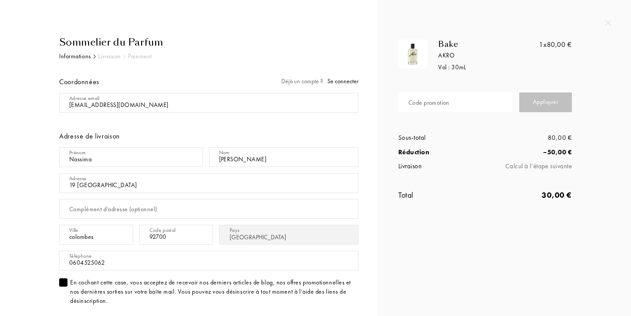
click at [400, 236] on div "Bake Akro Vol : 30 mL 1x 80,00 € Code promotion Appliquer Sous-total 80,00 € Ré…" at bounding box center [505, 158] width 252 height 316
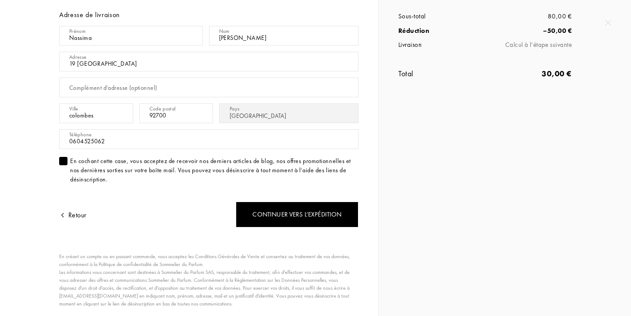
scroll to position [123, 0]
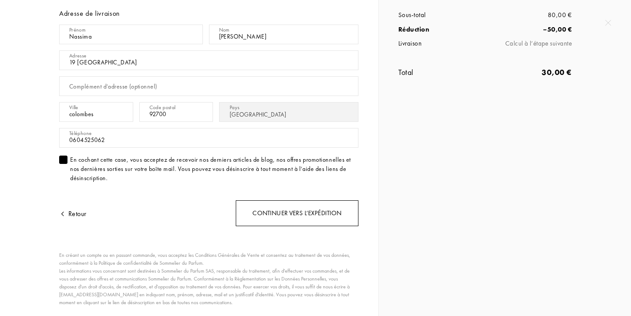
click at [326, 212] on div "Continuer vers l’expédition" at bounding box center [297, 213] width 123 height 26
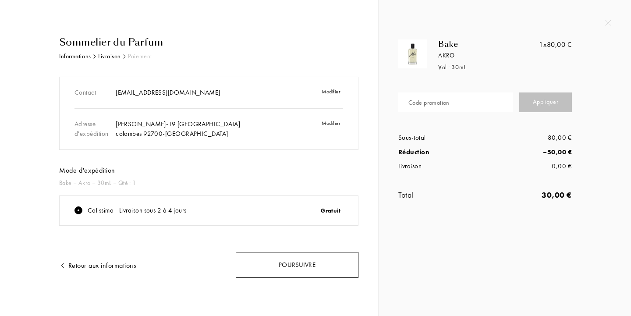
click at [281, 262] on div "Poursuivre" at bounding box center [297, 265] width 123 height 26
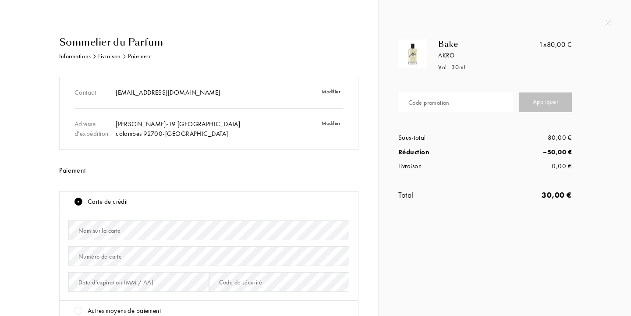
click at [367, 190] on div "Sommelier du Parfum Informations Livraison Paiement Contact [EMAIL_ADDRESS][DOM…" at bounding box center [189, 265] width 365 height 460
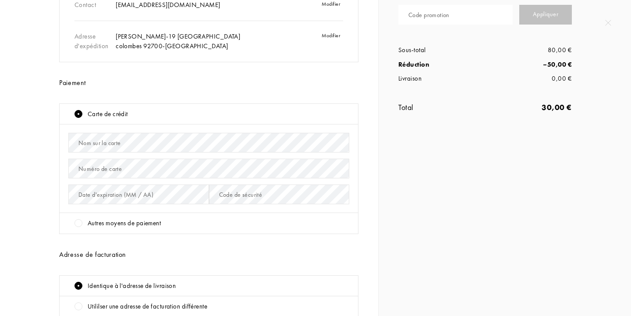
scroll to position [105, 0]
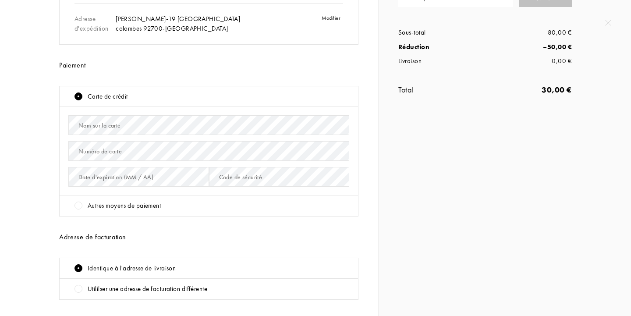
click at [78, 206] on div at bounding box center [78, 206] width 8 height 8
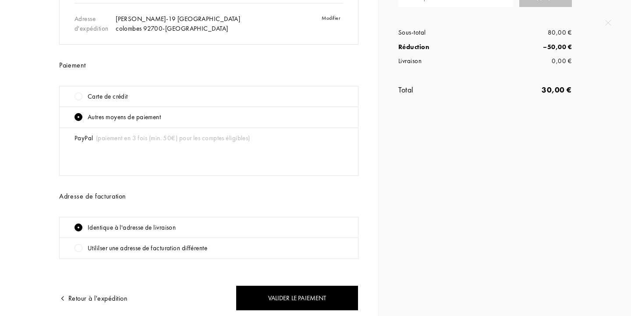
click at [123, 138] on span "(paiement en 3 fois (min. 50€) pour les comptes éligibles)" at bounding box center [171, 138] width 157 height 9
